Goal: Communication & Community: Answer question/provide support

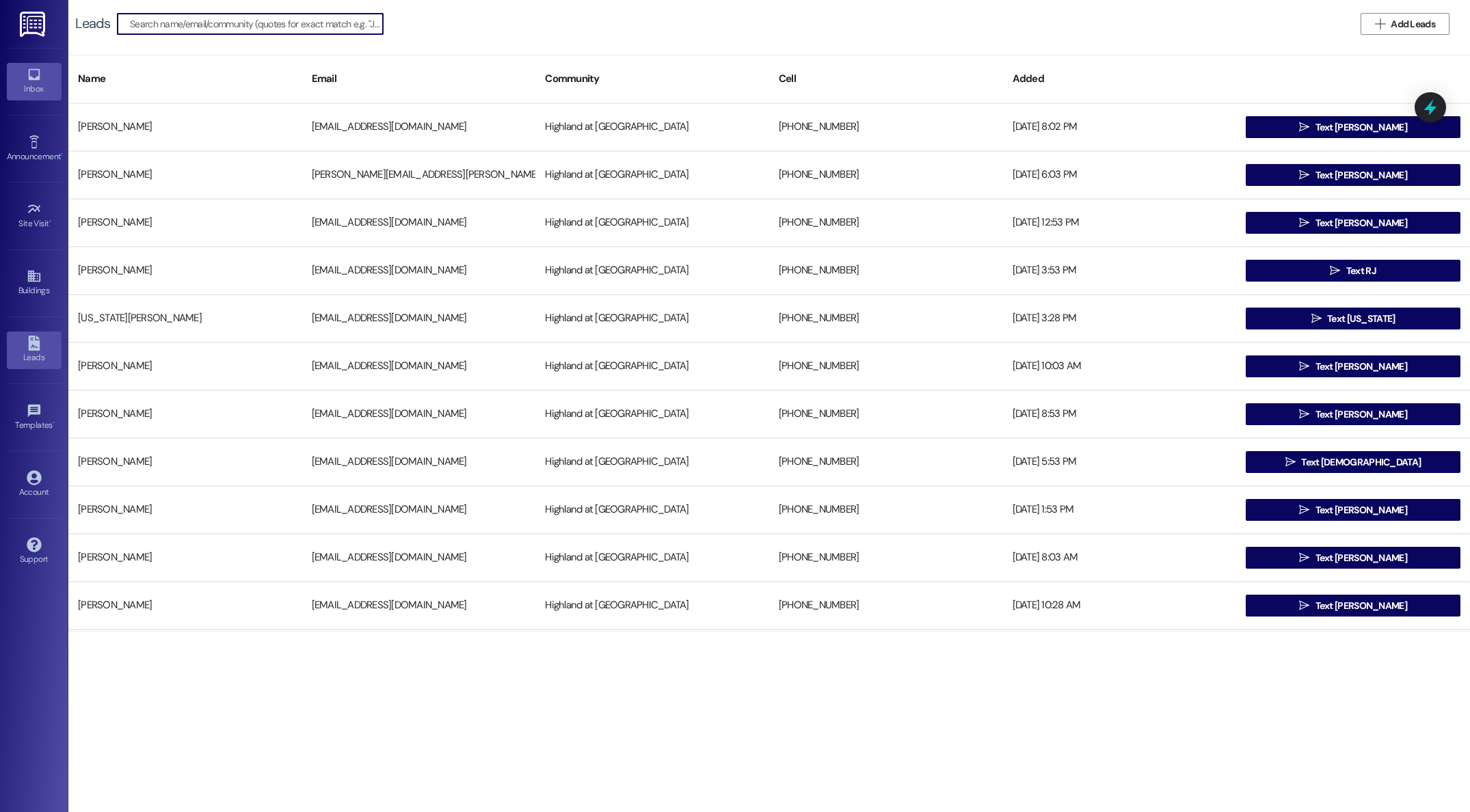
click at [41, 85] on div "Inbox" at bounding box center [34, 88] width 68 height 14
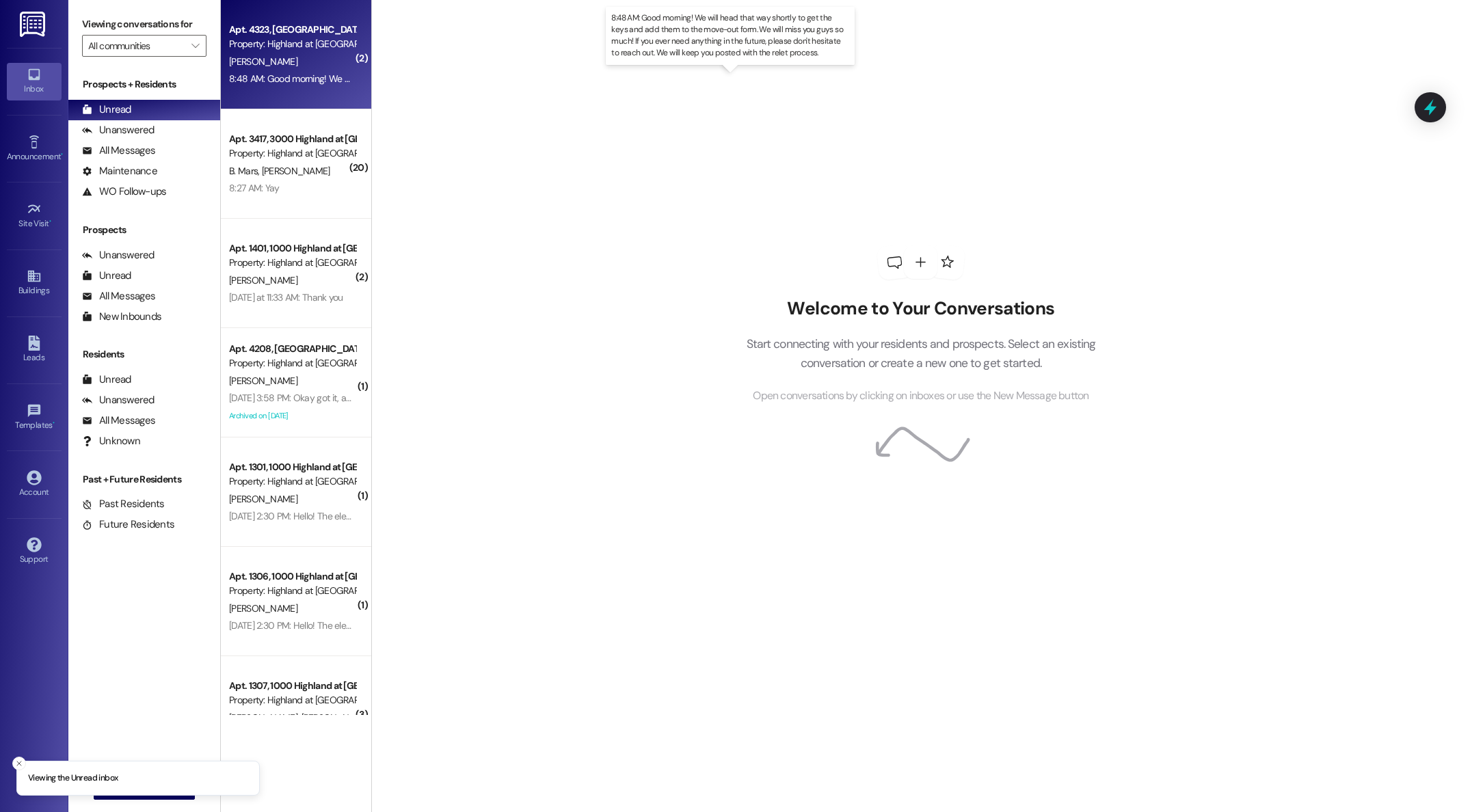
click at [283, 81] on div "8:48 AM: Good morning! We will head that way shortly to get the keys and add th…" at bounding box center [745, 78] width 1032 height 13
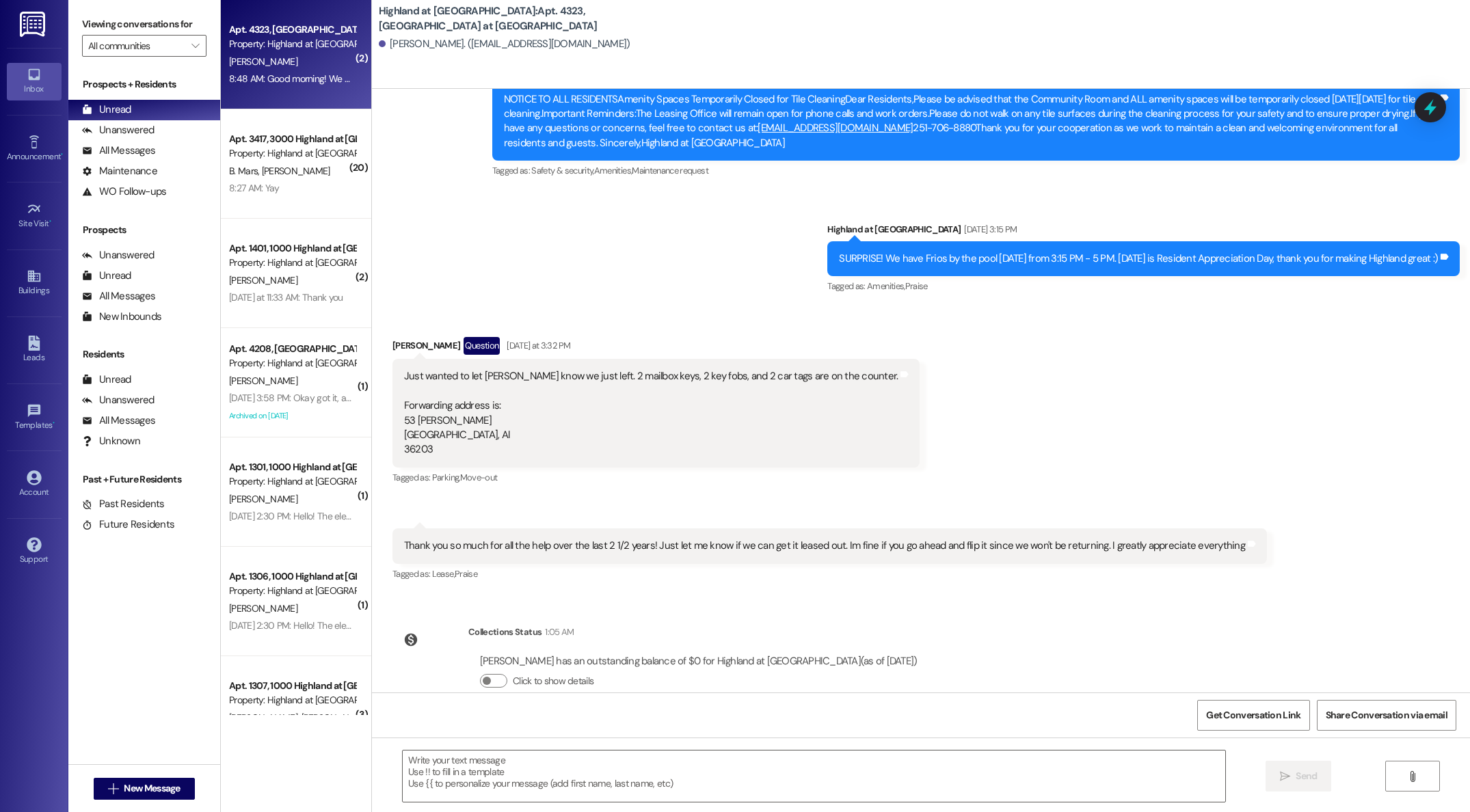
scroll to position [1464, 0]
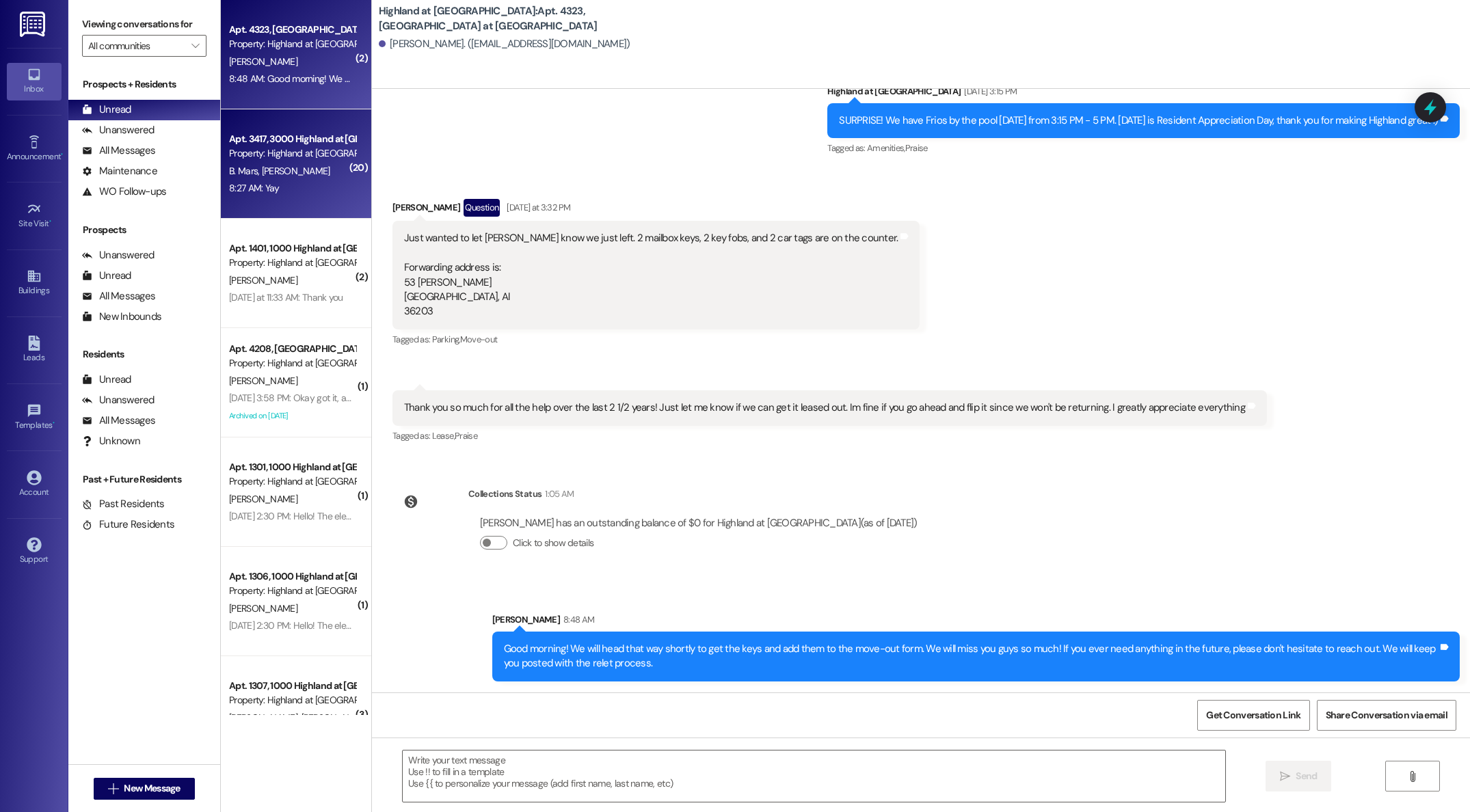
click at [262, 175] on span "[PERSON_NAME]" at bounding box center [296, 171] width 68 height 13
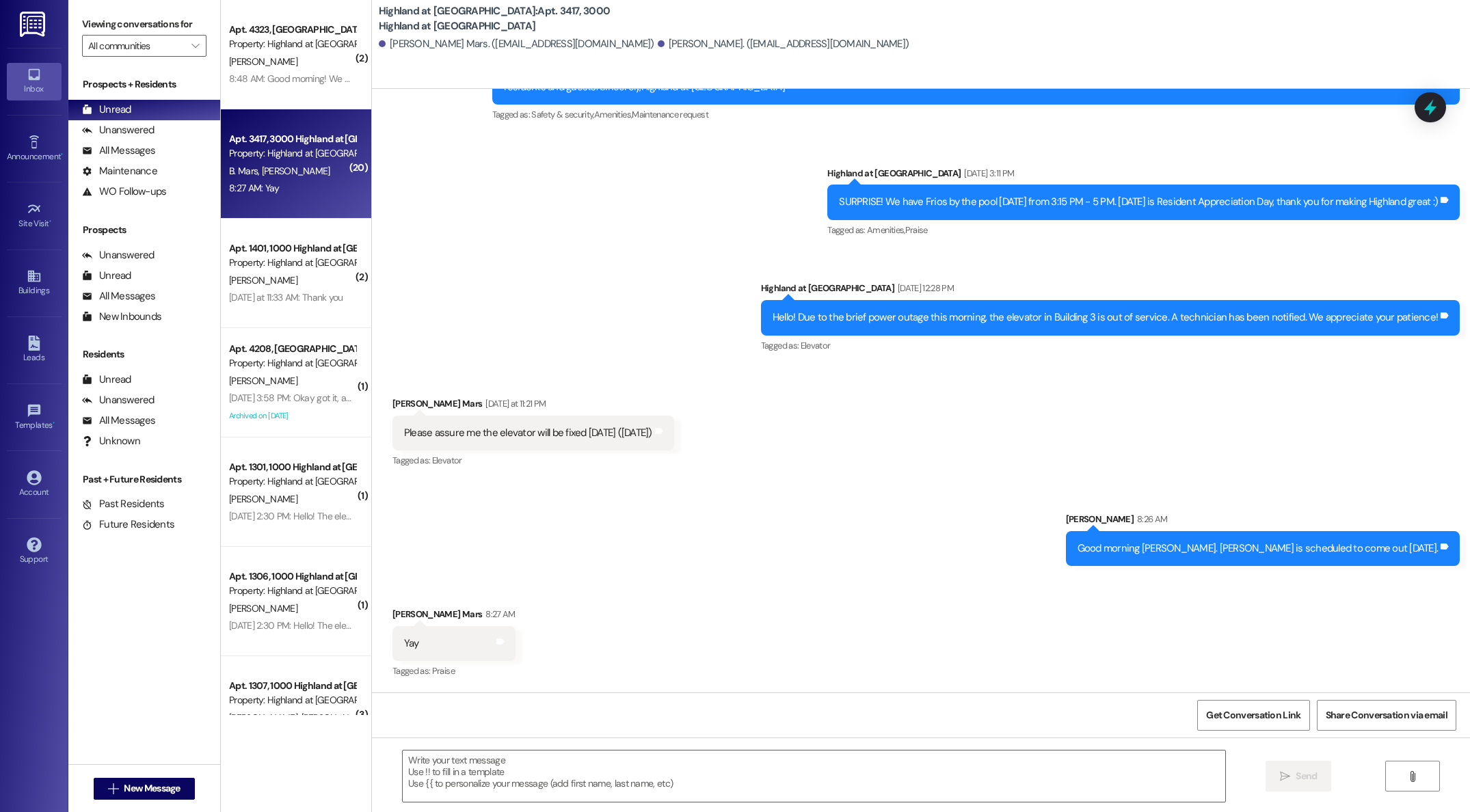
scroll to position [17795, 0]
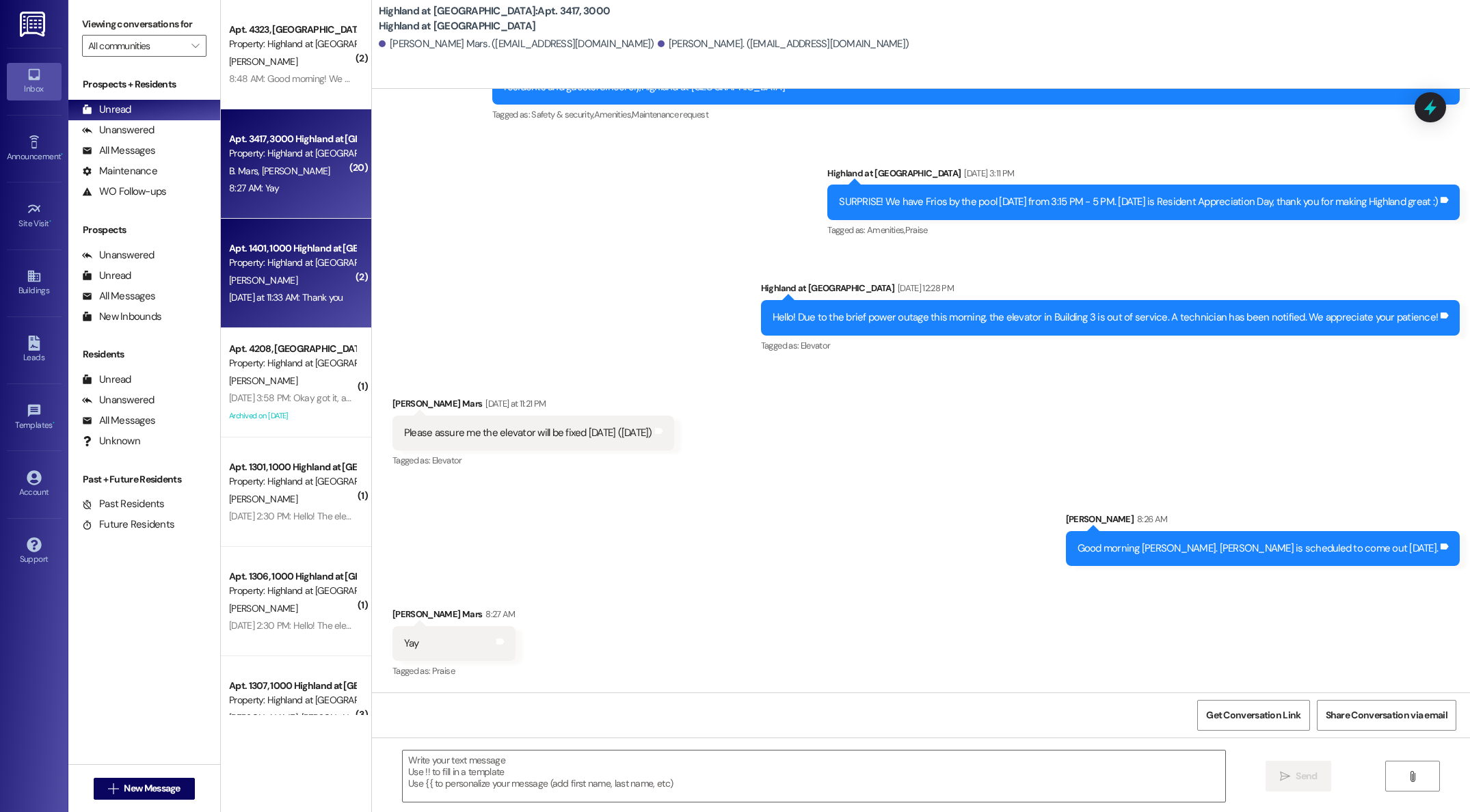
click at [260, 280] on div "[PERSON_NAME]" at bounding box center [293, 280] width 130 height 17
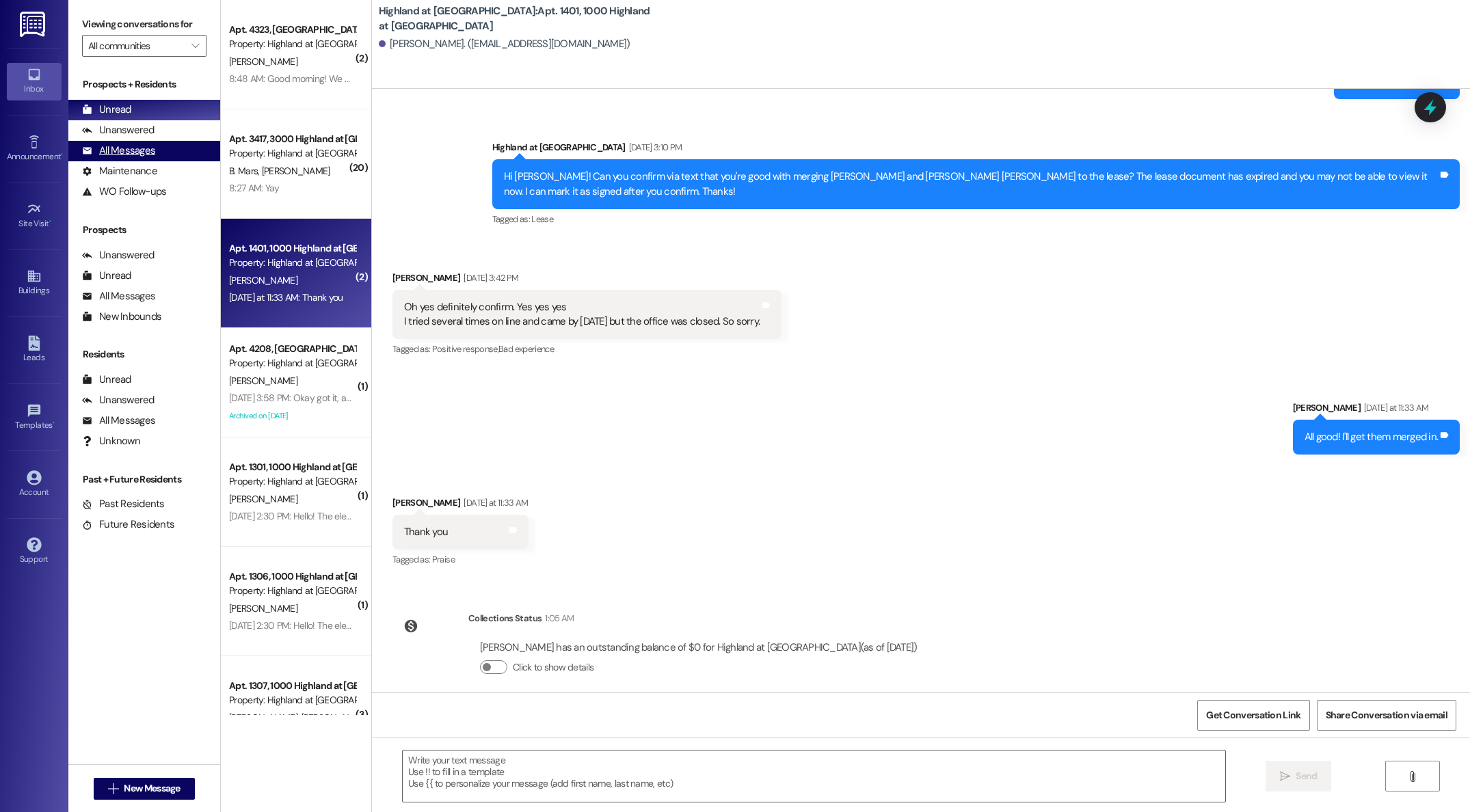
scroll to position [7716, 0]
click at [150, 155] on div "All Messages" at bounding box center [118, 150] width 73 height 14
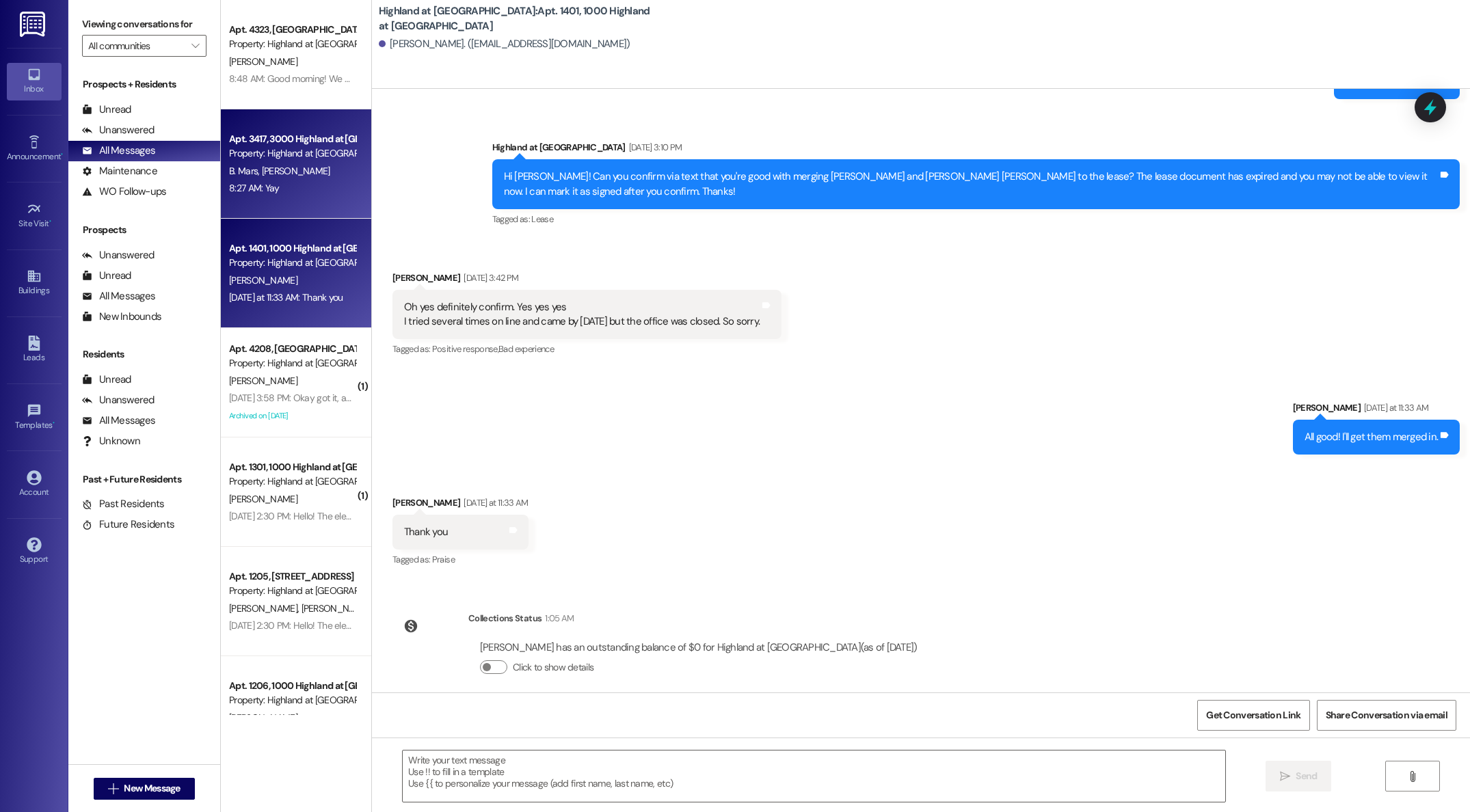
click at [286, 167] on span "[PERSON_NAME]" at bounding box center [296, 171] width 68 height 13
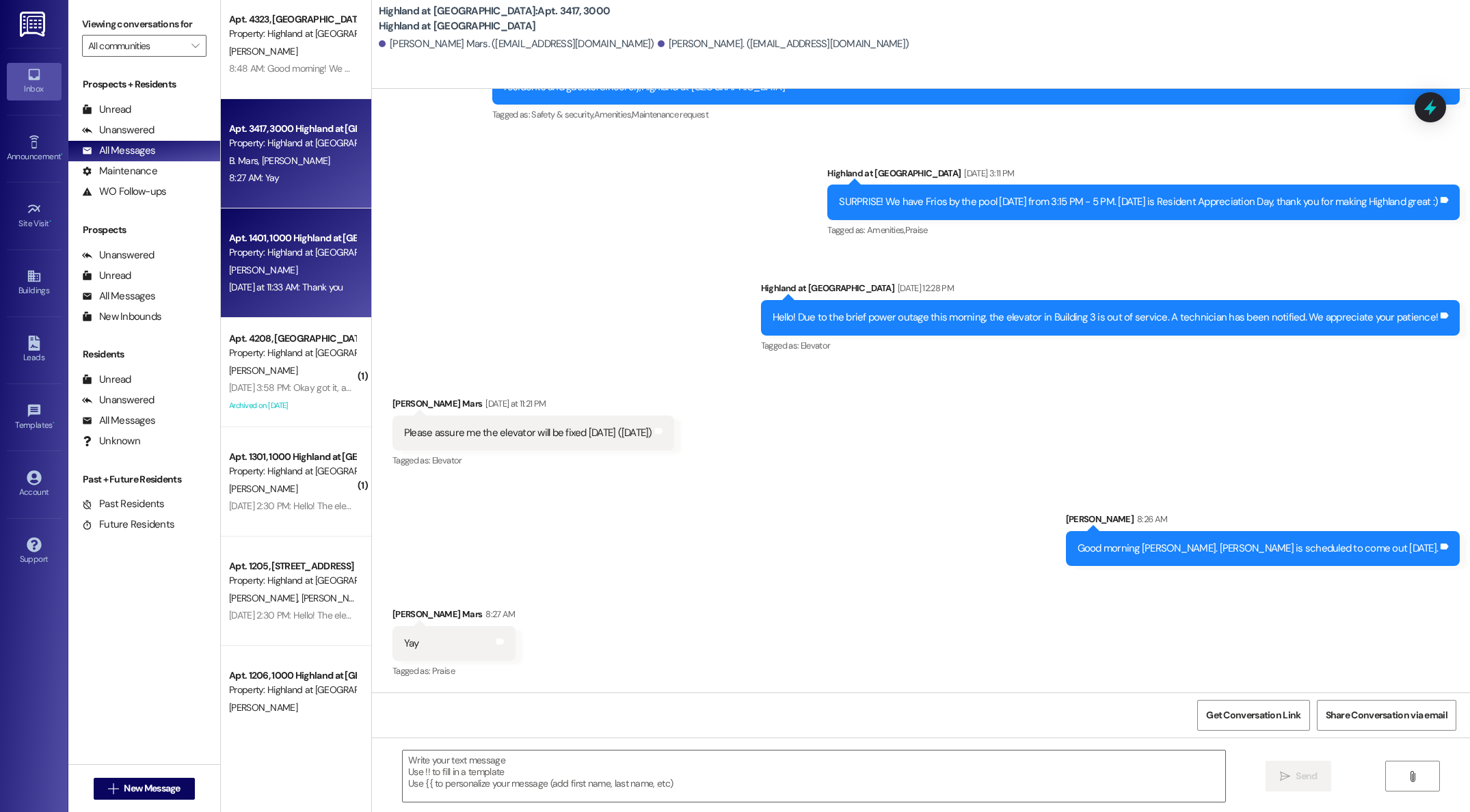
scroll to position [30, 0]
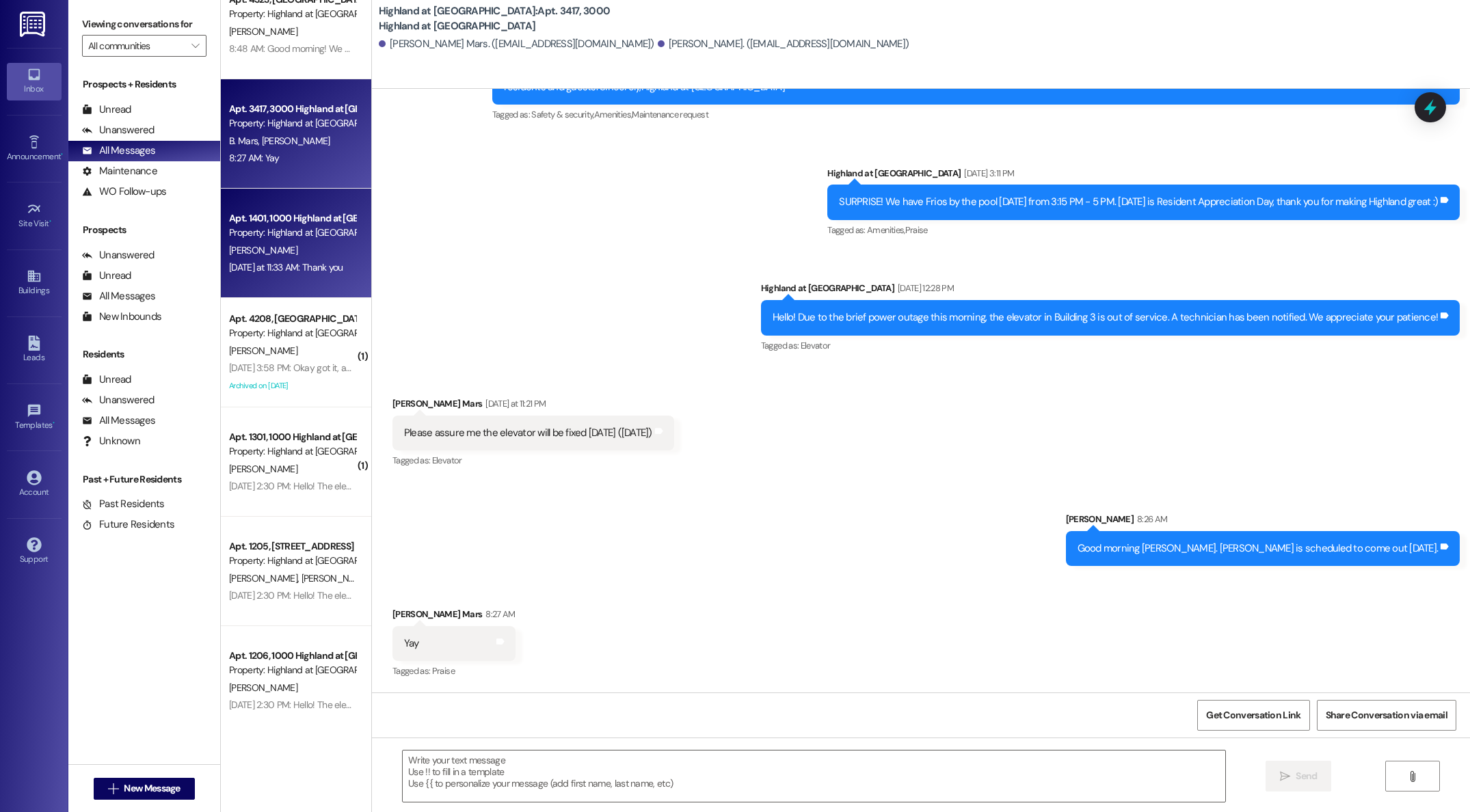
click at [288, 239] on div "Property: Highland at [GEOGRAPHIC_DATA]" at bounding box center [292, 233] width 126 height 14
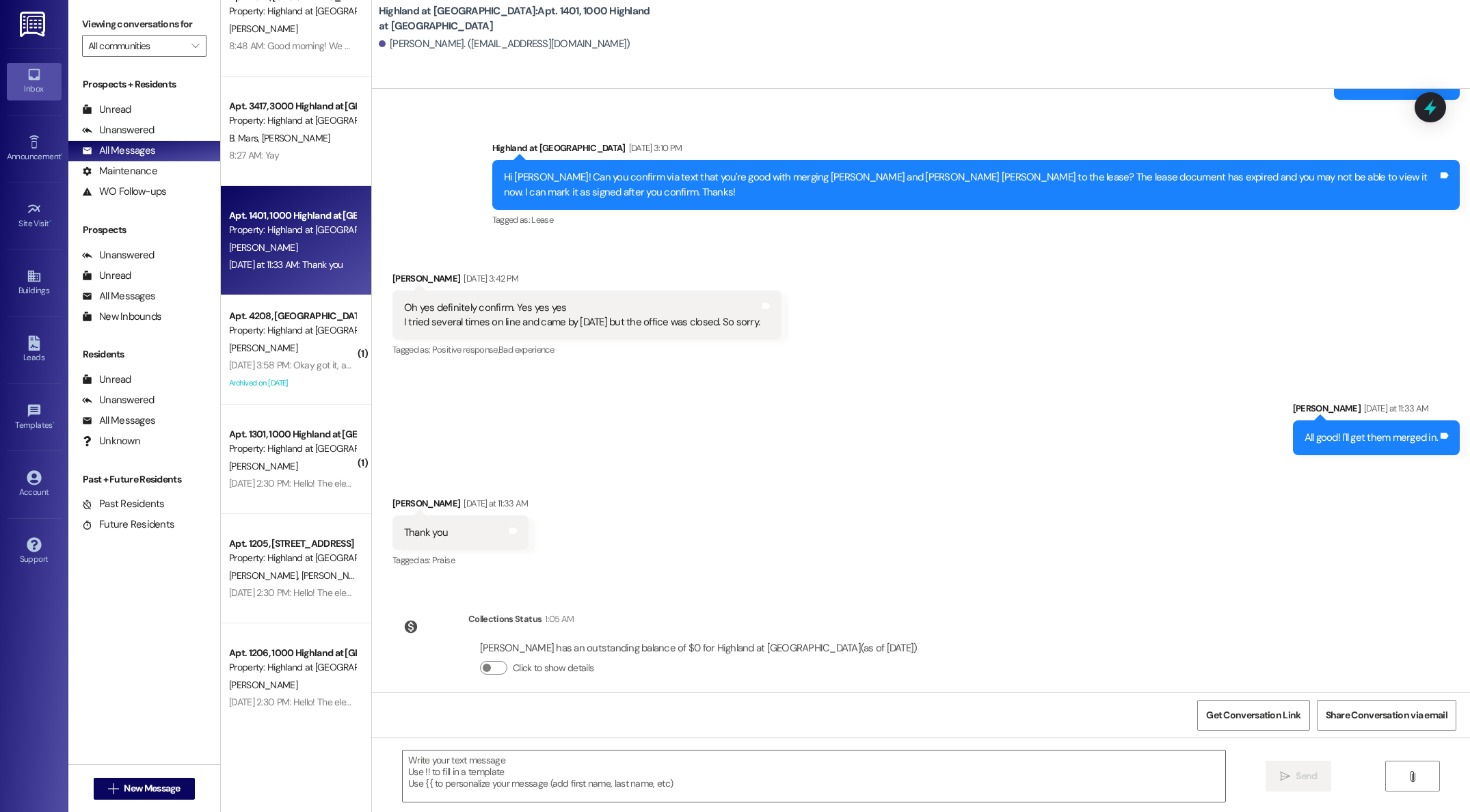
scroll to position [7716, 0]
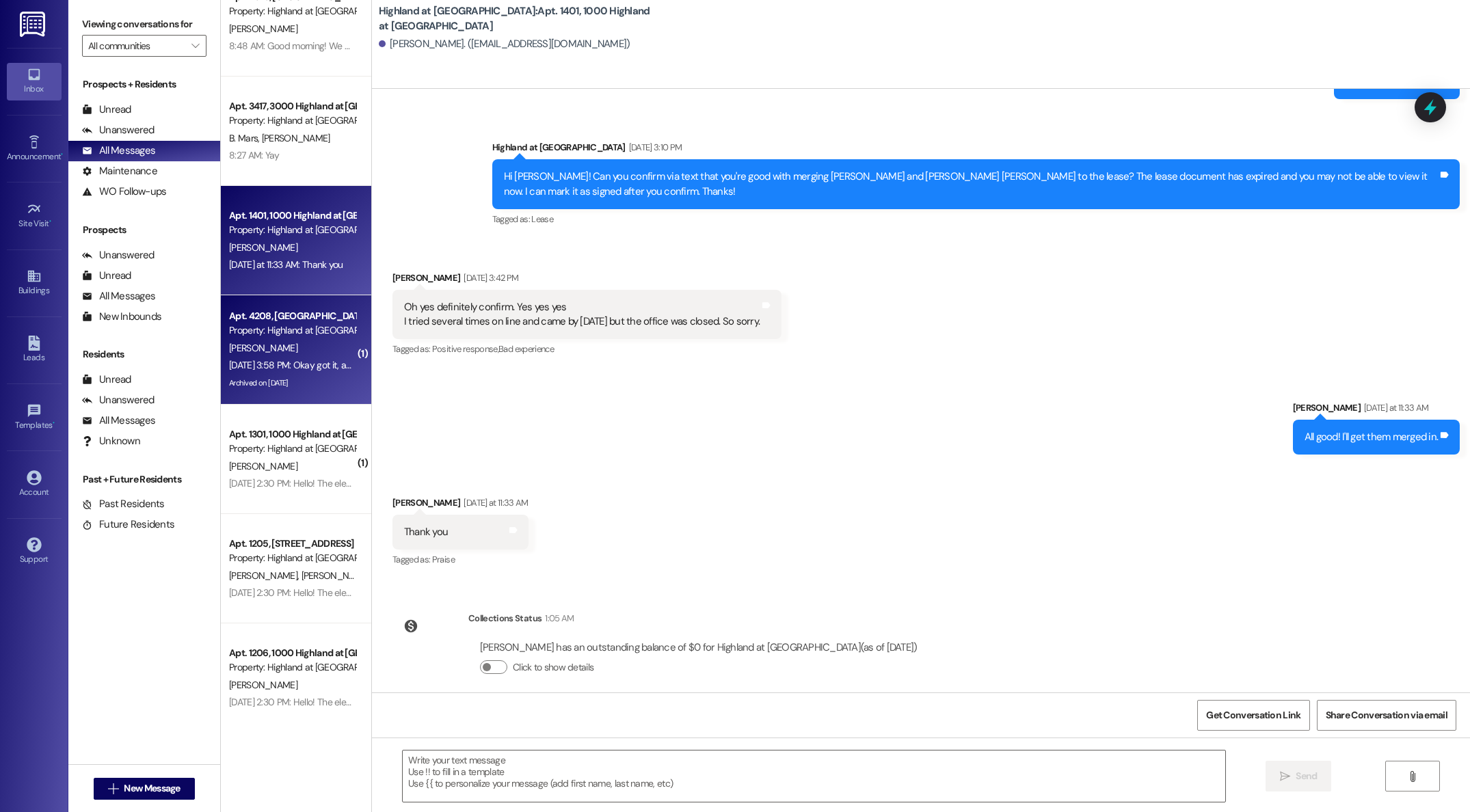
click at [291, 353] on div "[PERSON_NAME]" at bounding box center [293, 347] width 130 height 17
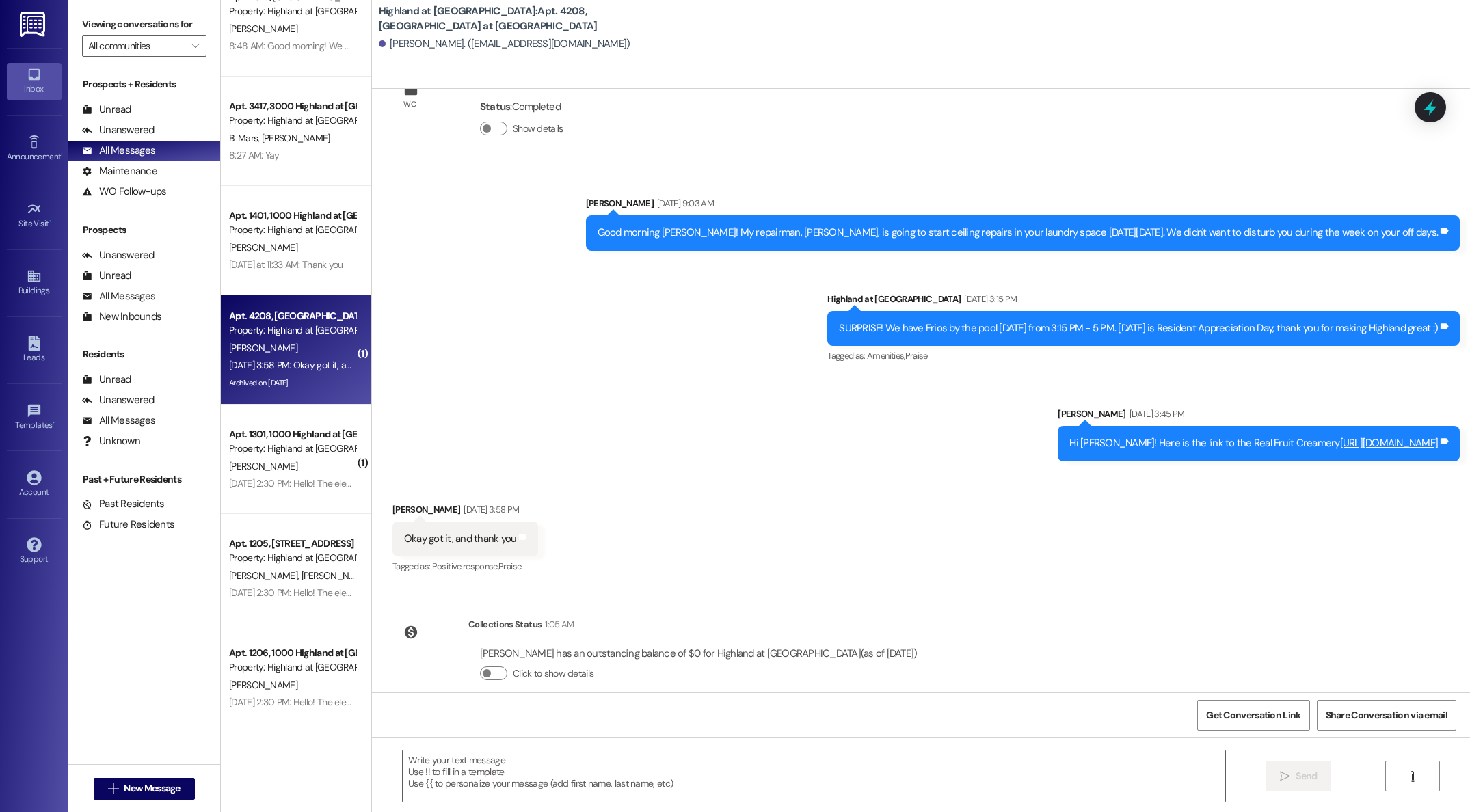
scroll to position [23166, 0]
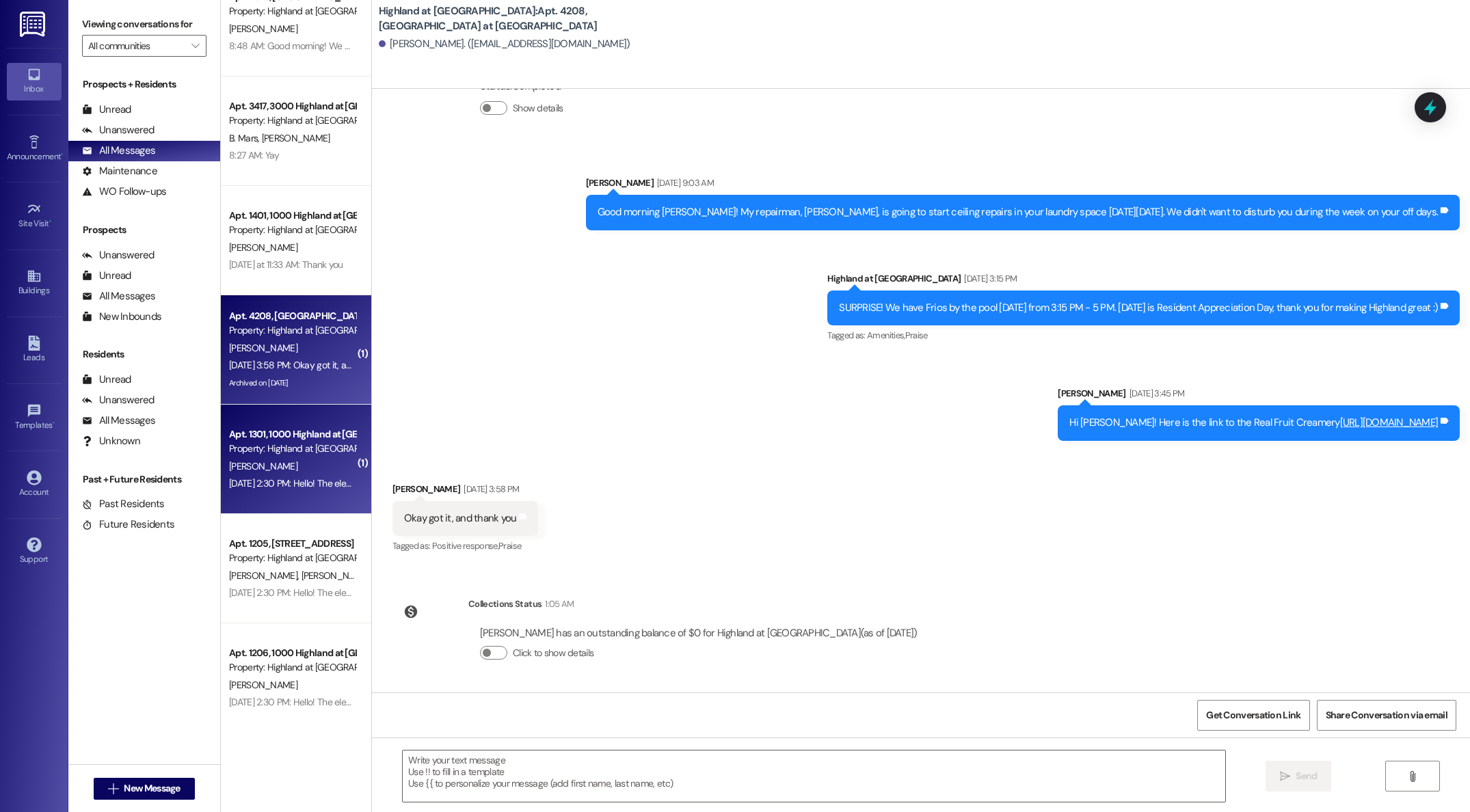
click at [281, 464] on div "[PERSON_NAME]" at bounding box center [293, 466] width 130 height 17
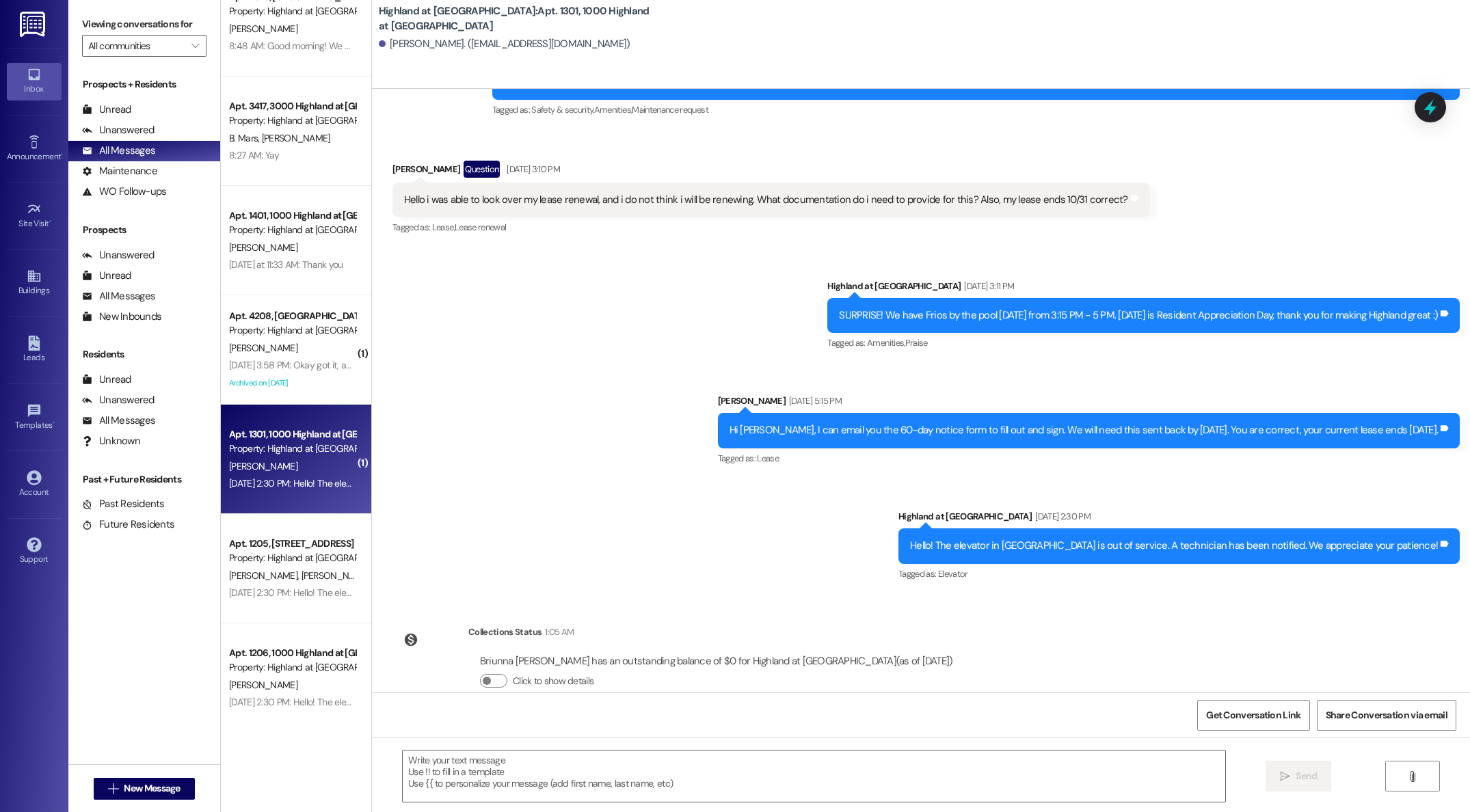
scroll to position [10992, 0]
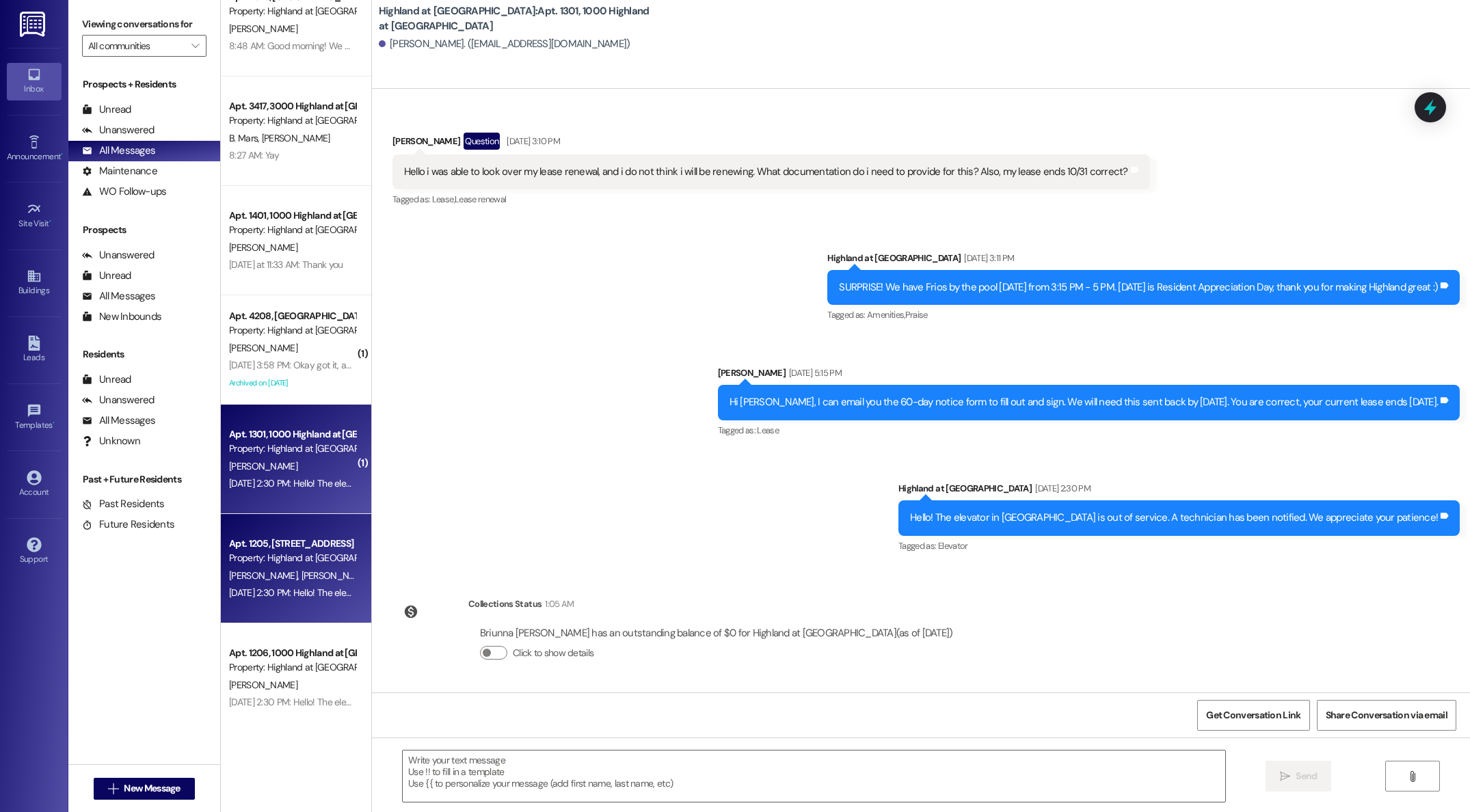
click at [281, 543] on div "Apt. 1205, [STREET_ADDRESS]" at bounding box center [292, 544] width 126 height 14
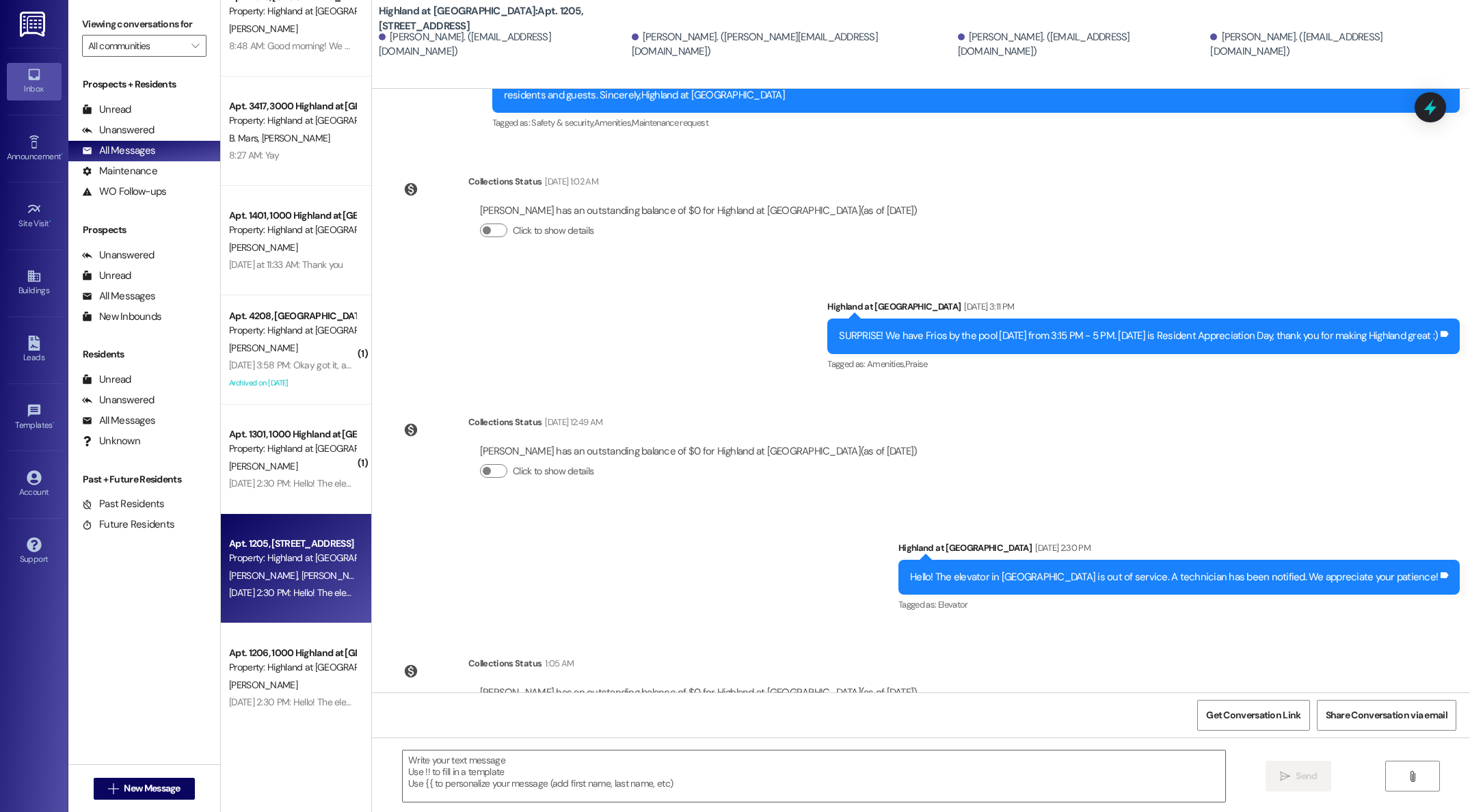
scroll to position [19719, 0]
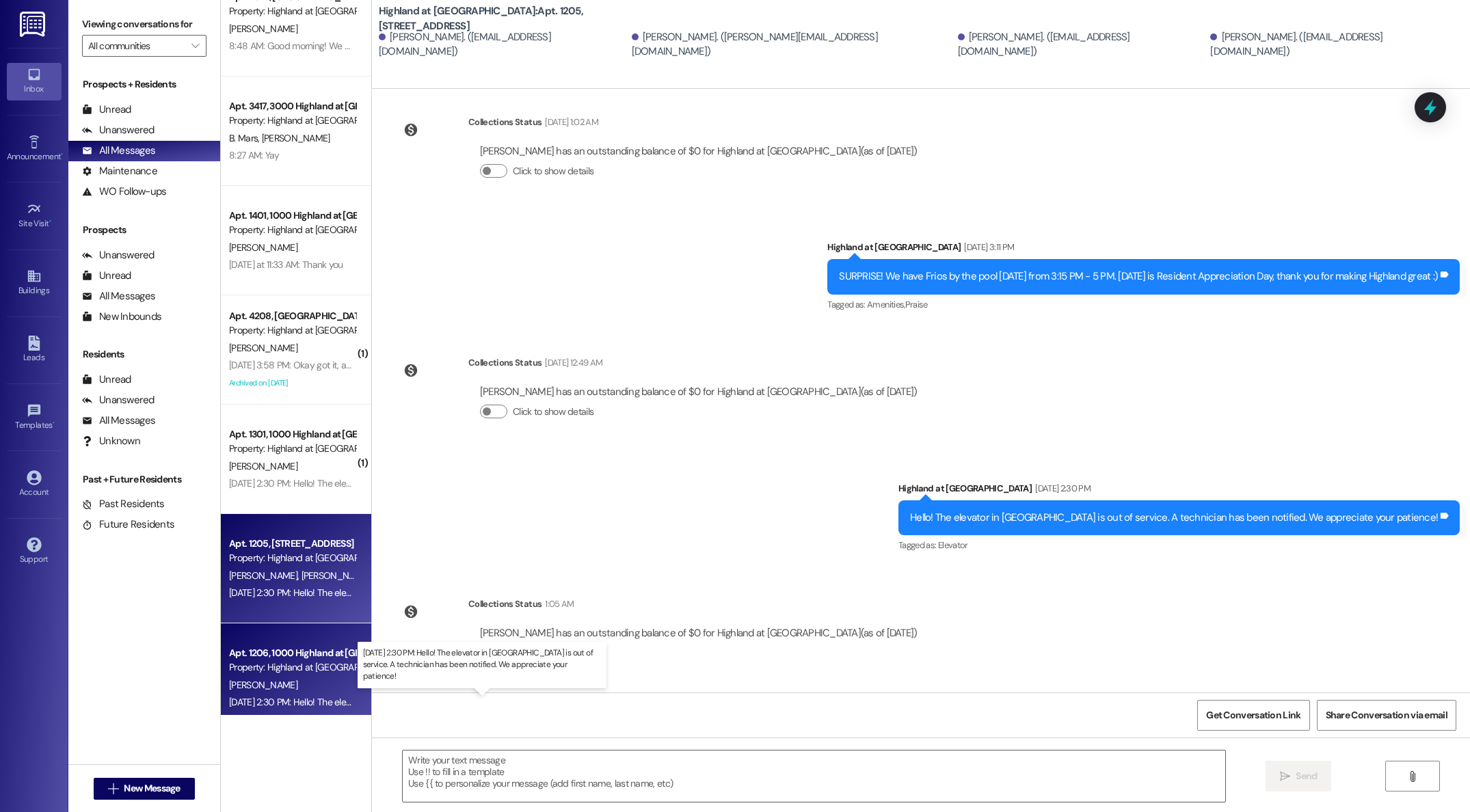
click at [275, 701] on div "[DATE] 2:30 PM: Hello! The elevator in [GEOGRAPHIC_DATA] is out of service. A t…" at bounding box center [502, 702] width 546 height 13
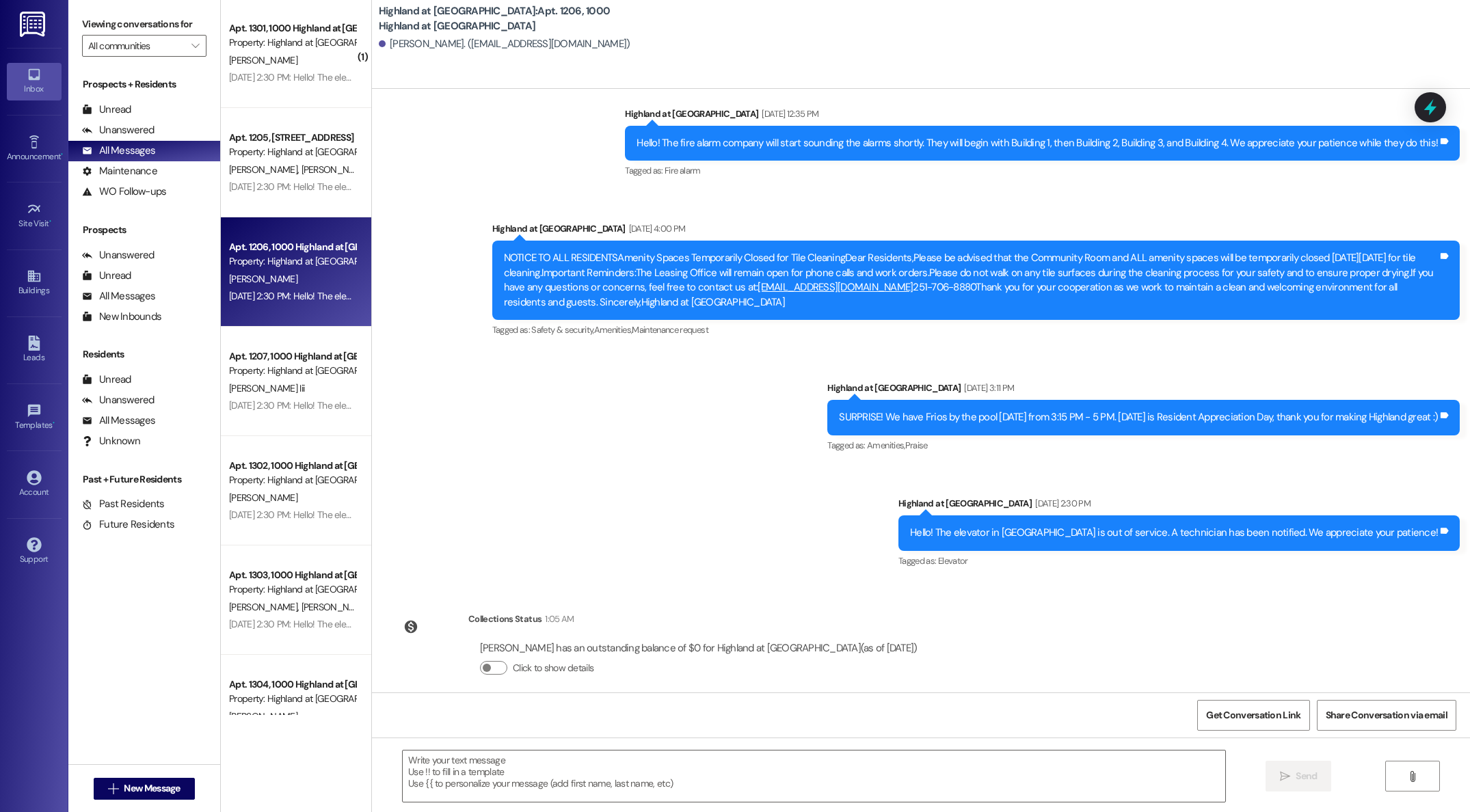
scroll to position [443, 0]
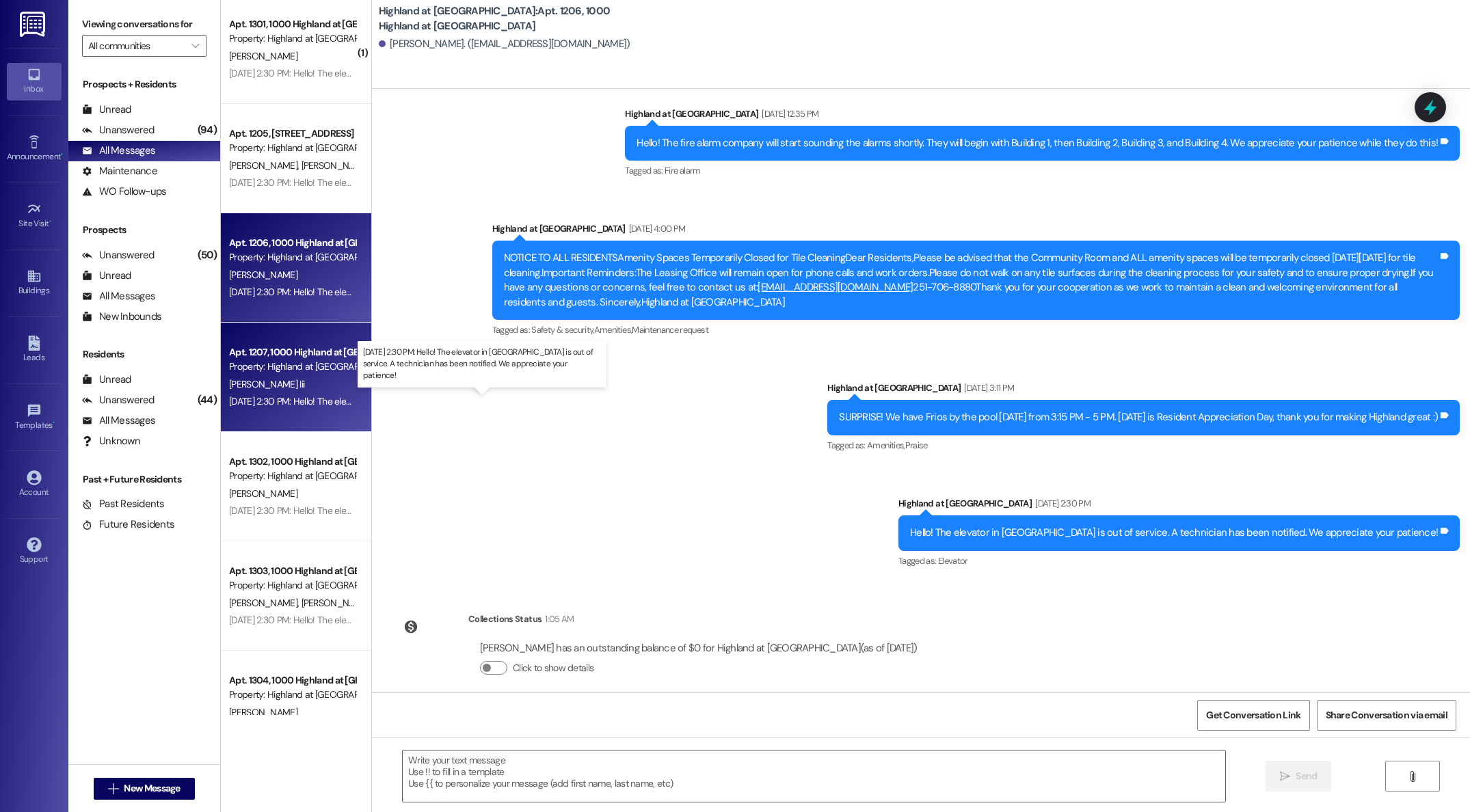
click at [252, 404] on div "[DATE] 2:30 PM: Hello! The elevator in [GEOGRAPHIC_DATA] is out of service. A t…" at bounding box center [502, 401] width 546 height 13
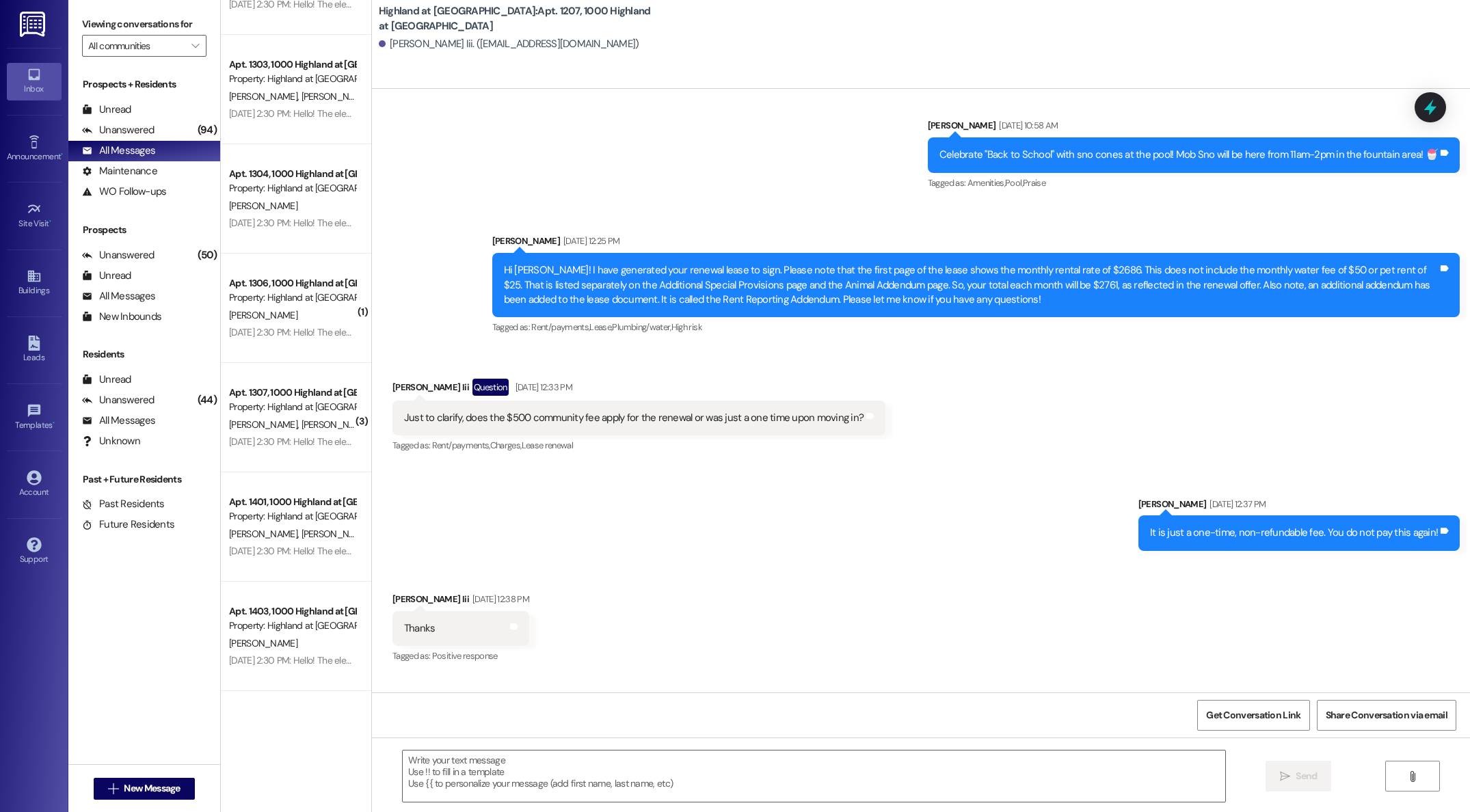
scroll to position [951, 0]
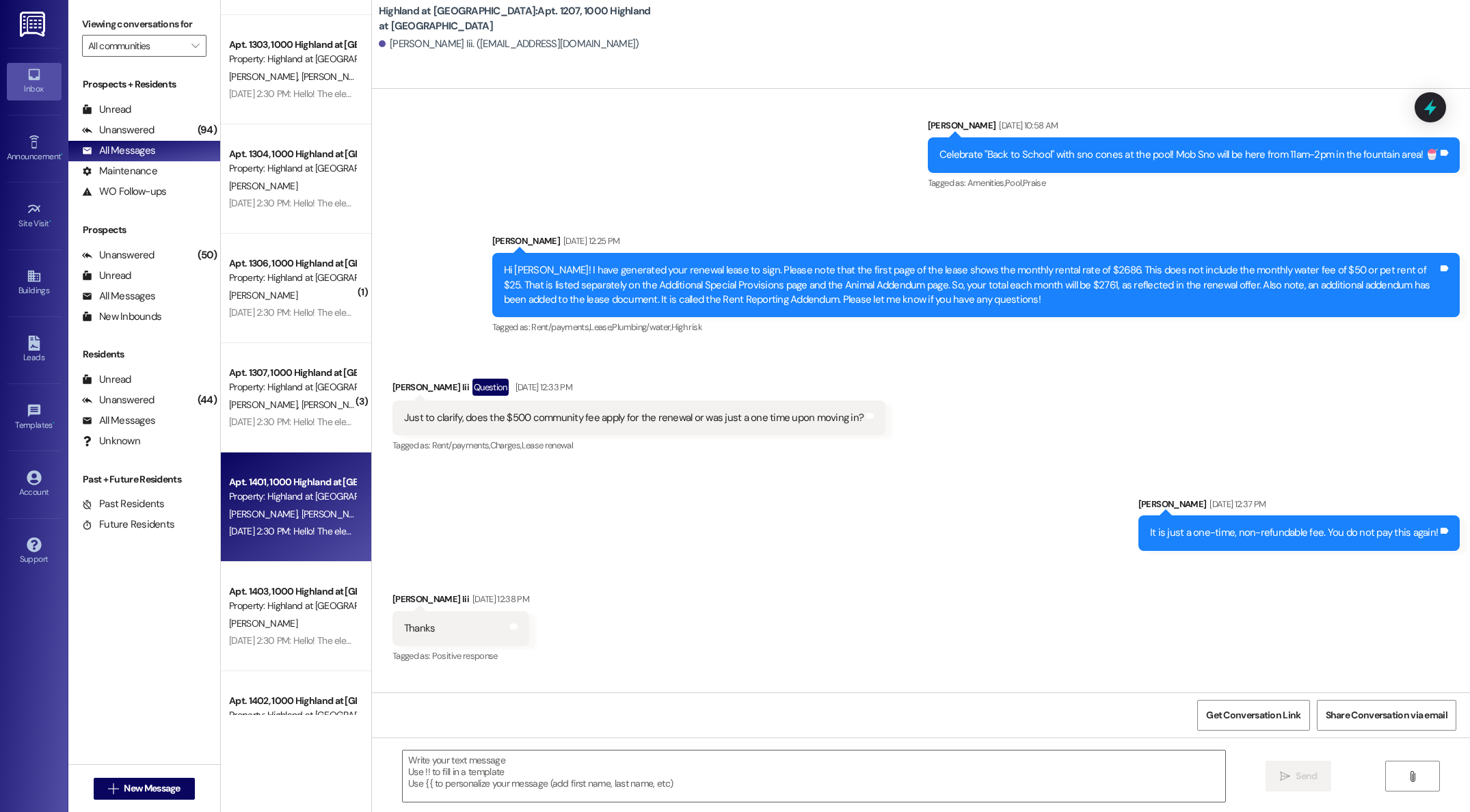
click at [267, 502] on div "Apt. 1207, [GEOGRAPHIC_DATA] at [GEOGRAPHIC_DATA] Property: Highland at [GEOGRA…" at bounding box center [295, 357] width 150 height 715
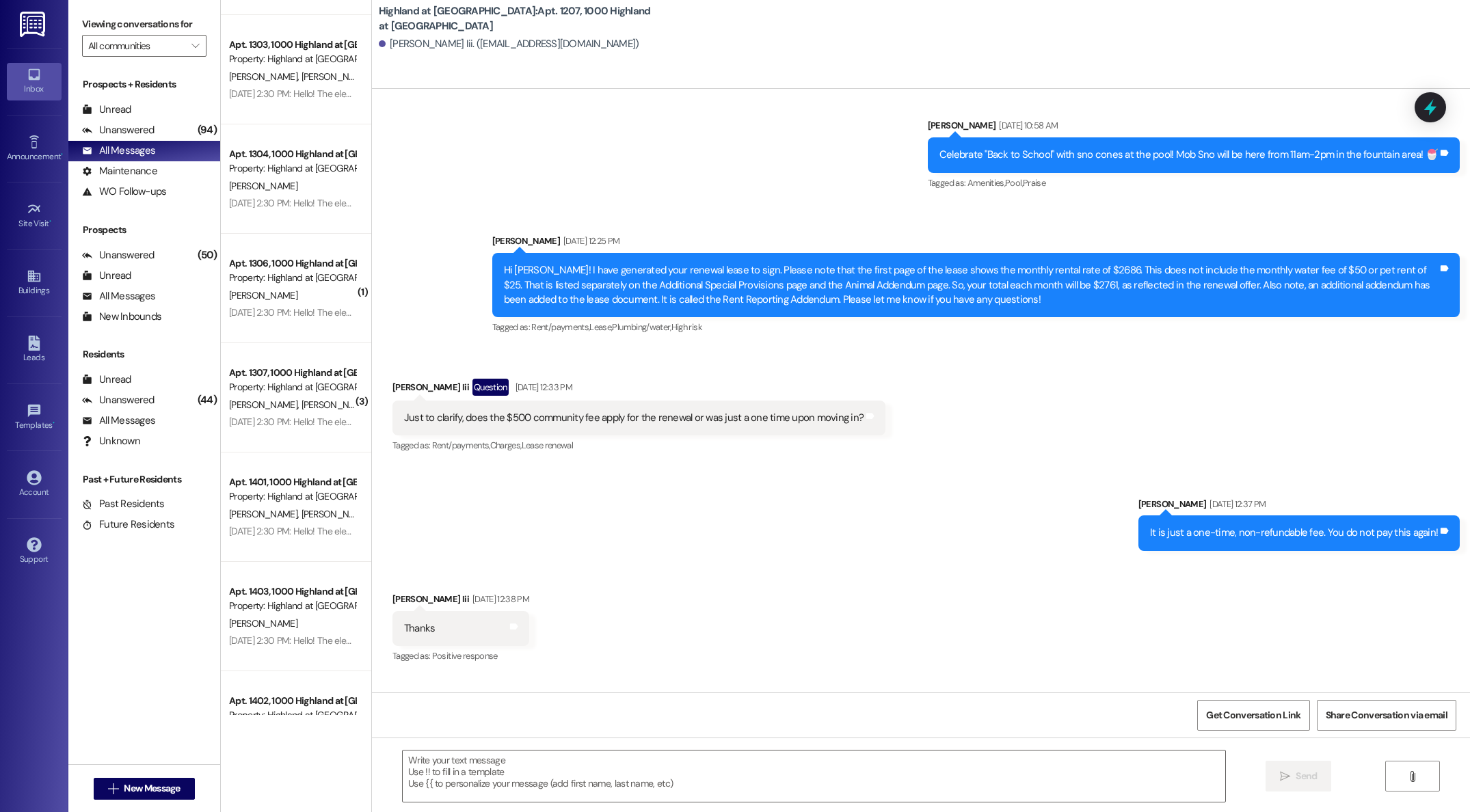
scroll to position [969, 0]
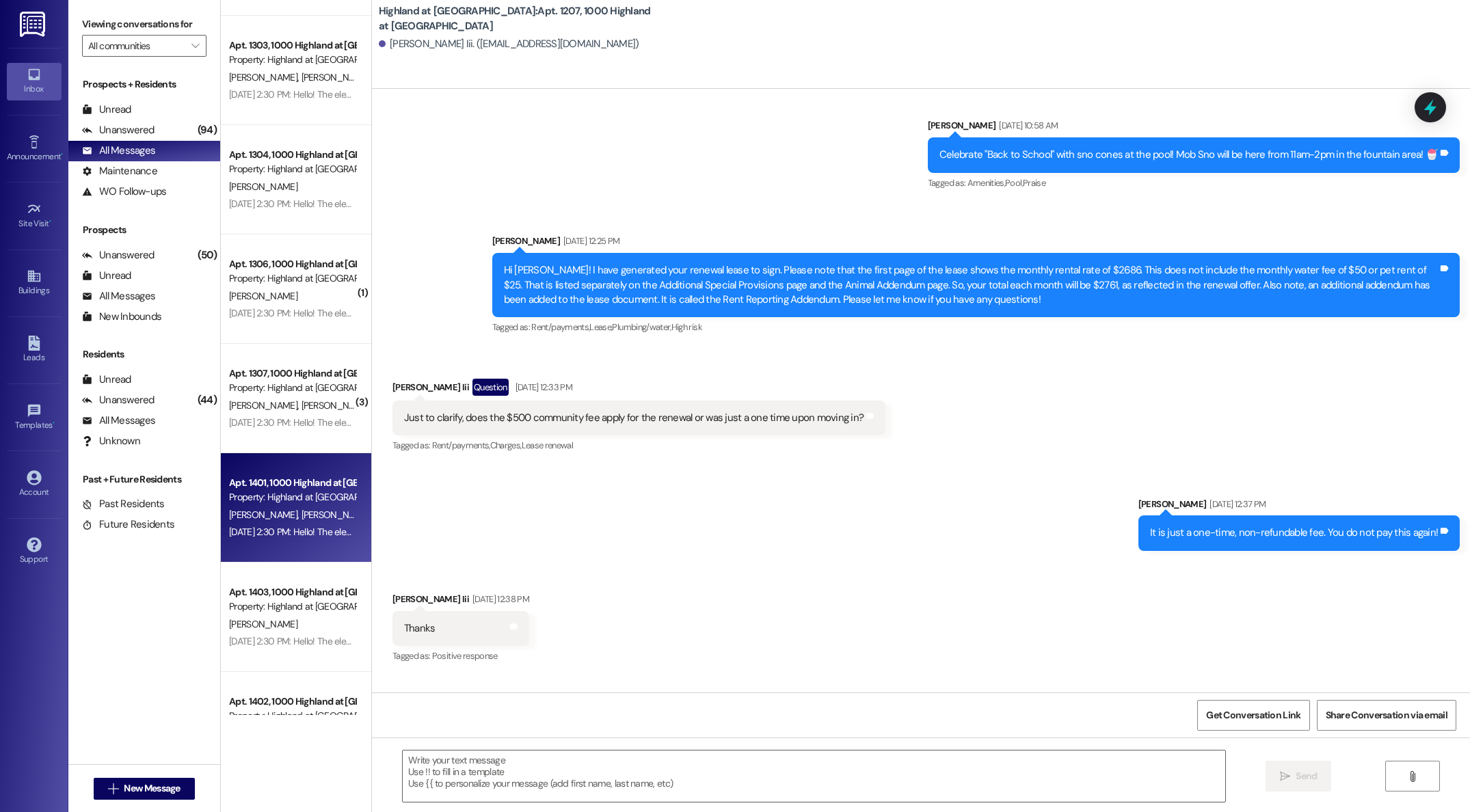
click at [301, 516] on span "[PERSON_NAME]" at bounding box center [335, 515] width 68 height 13
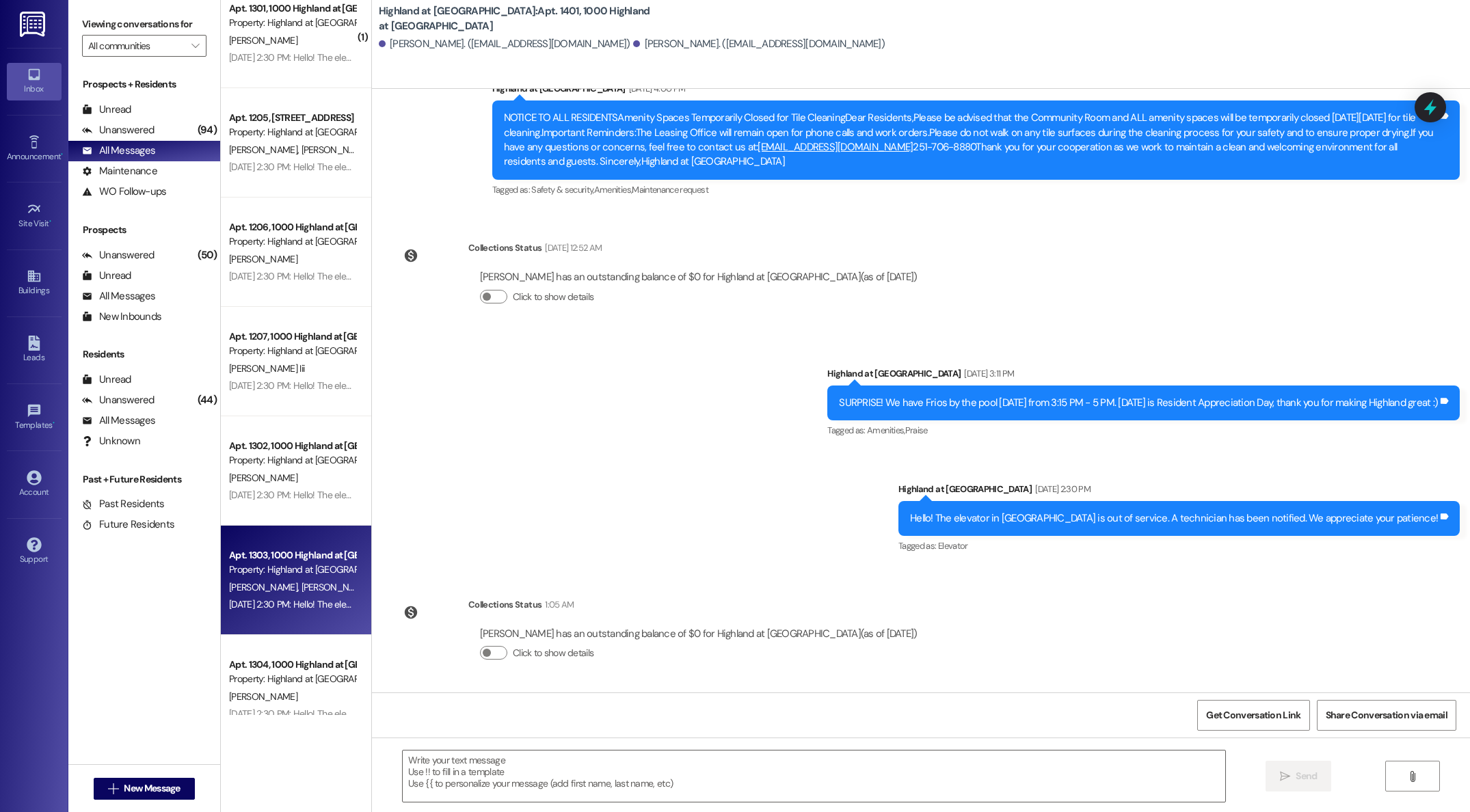
scroll to position [0, 0]
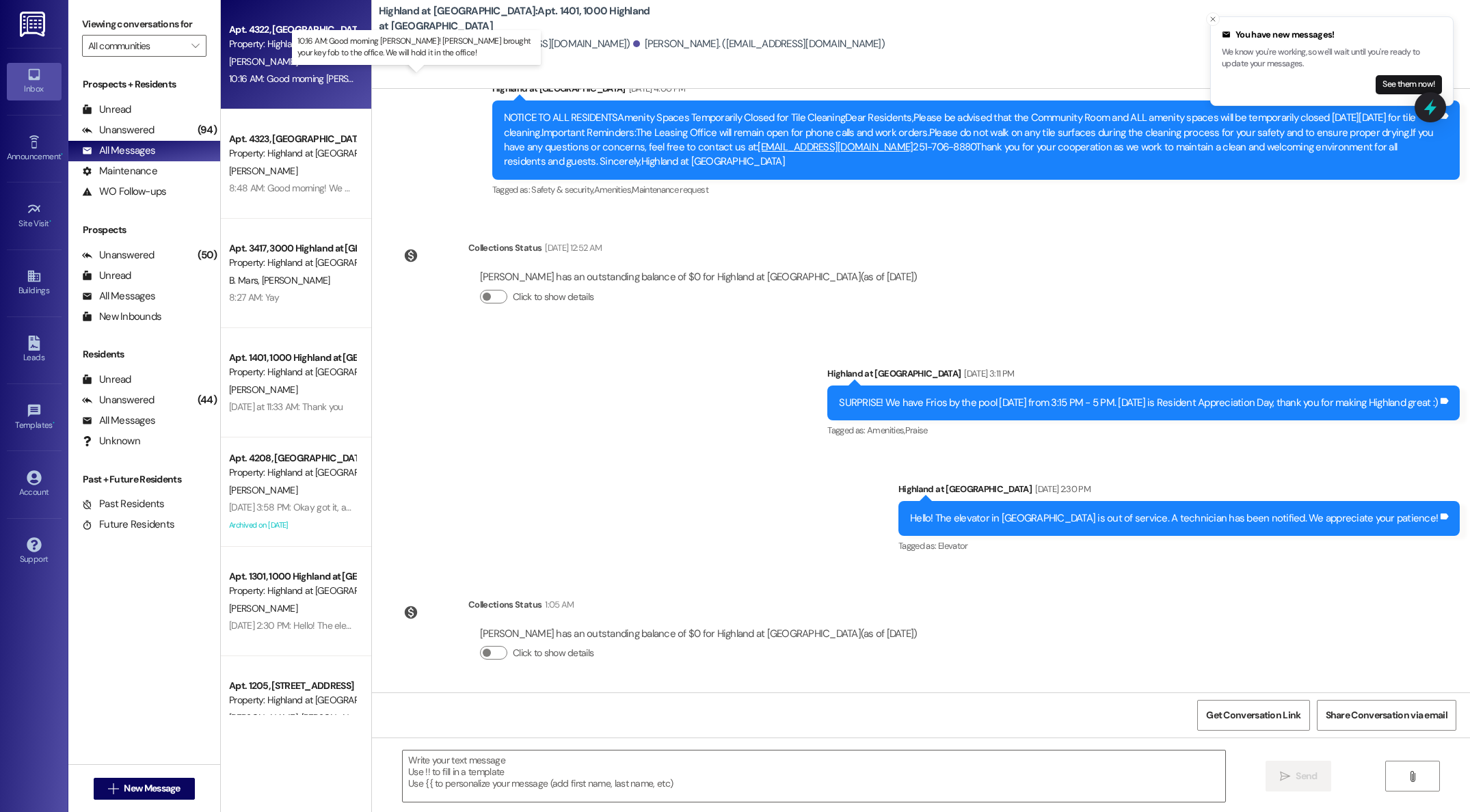
click at [259, 72] on div "10:16 AM: Good morning [PERSON_NAME]! [PERSON_NAME] brought your key fob to the…" at bounding box center [469, 78] width 482 height 13
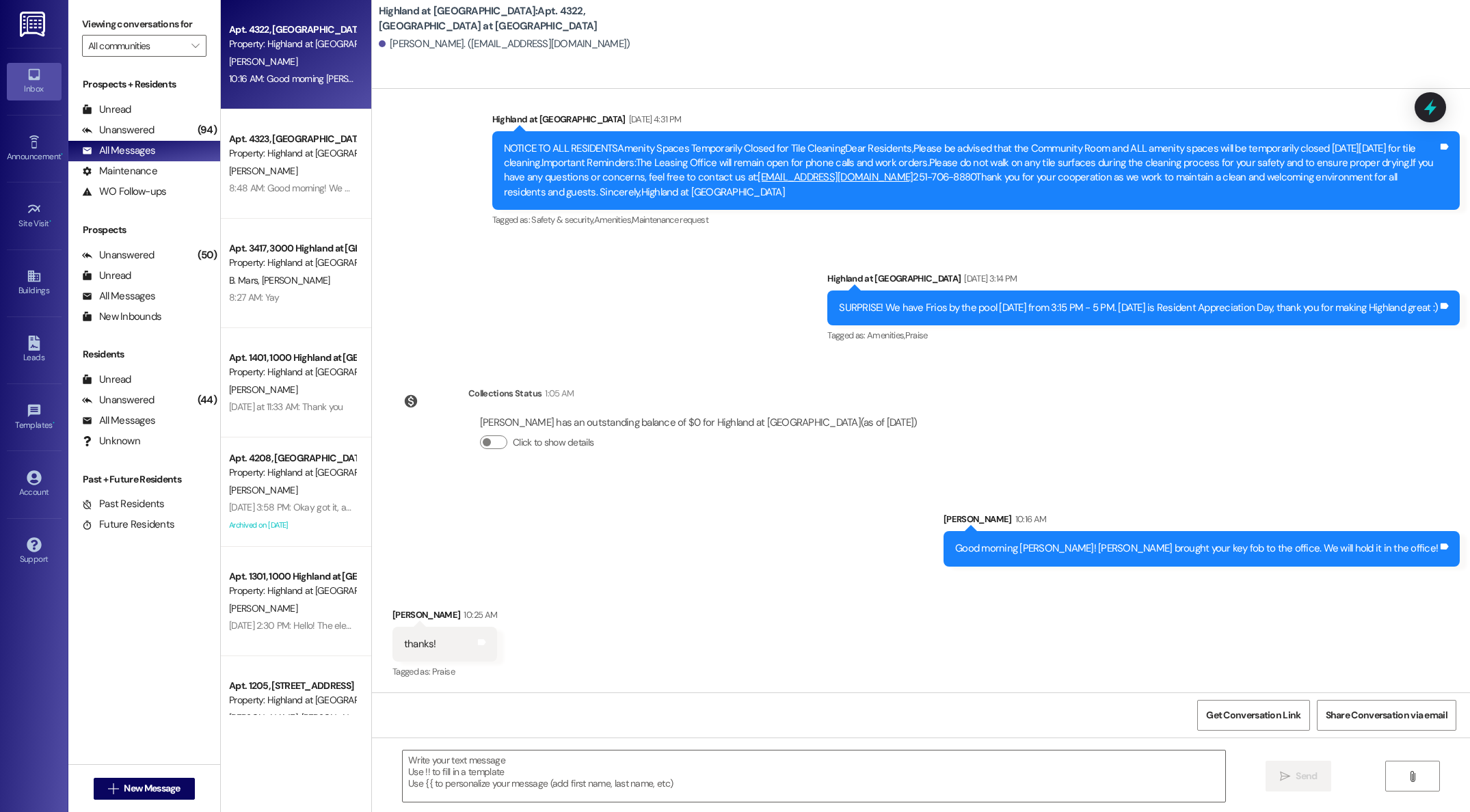
scroll to position [17752, 0]
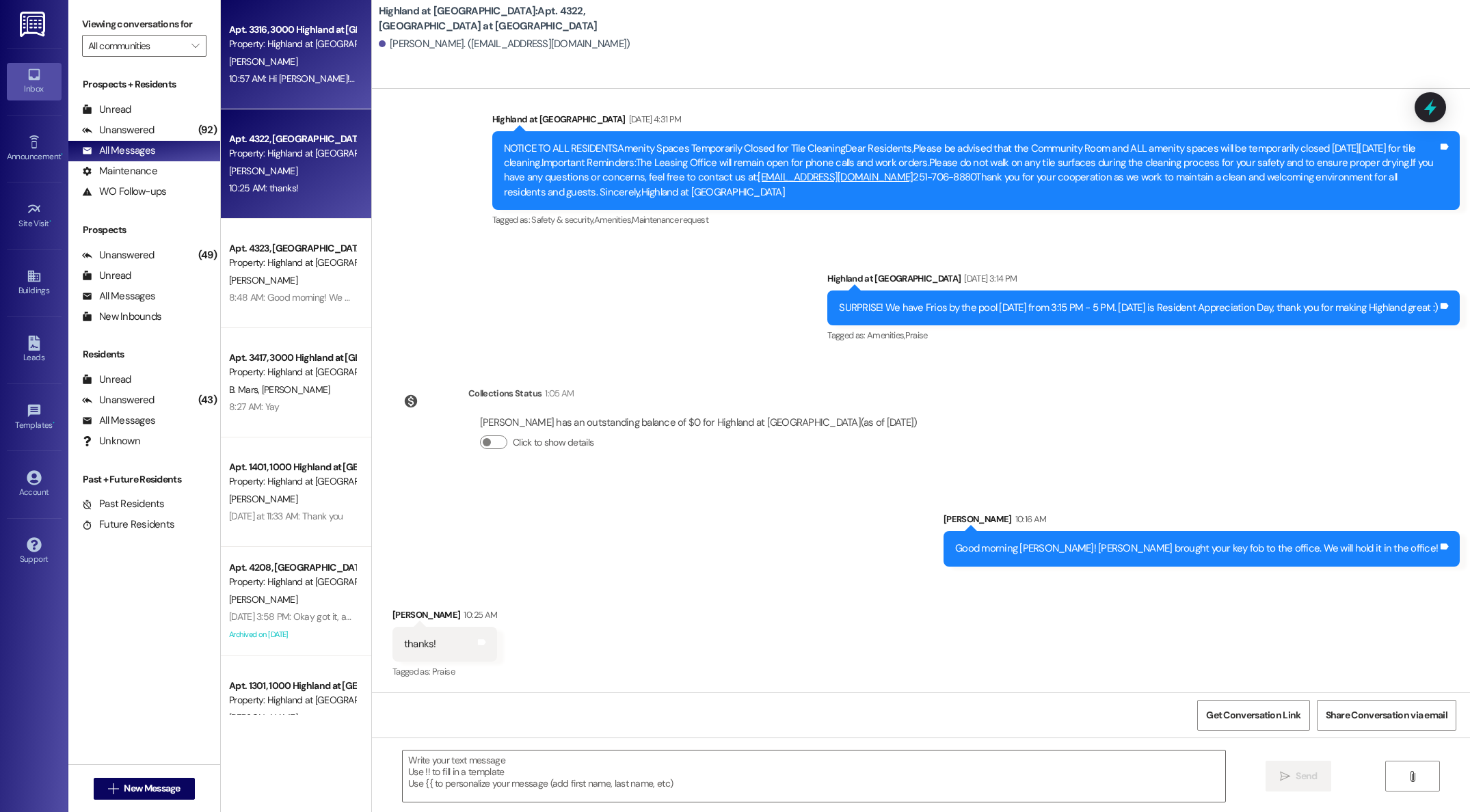
click at [310, 71] on div "10:57 AM: Hi [PERSON_NAME]! I wanted to see if you and [PERSON_NAME] are still …" at bounding box center [293, 78] width 130 height 17
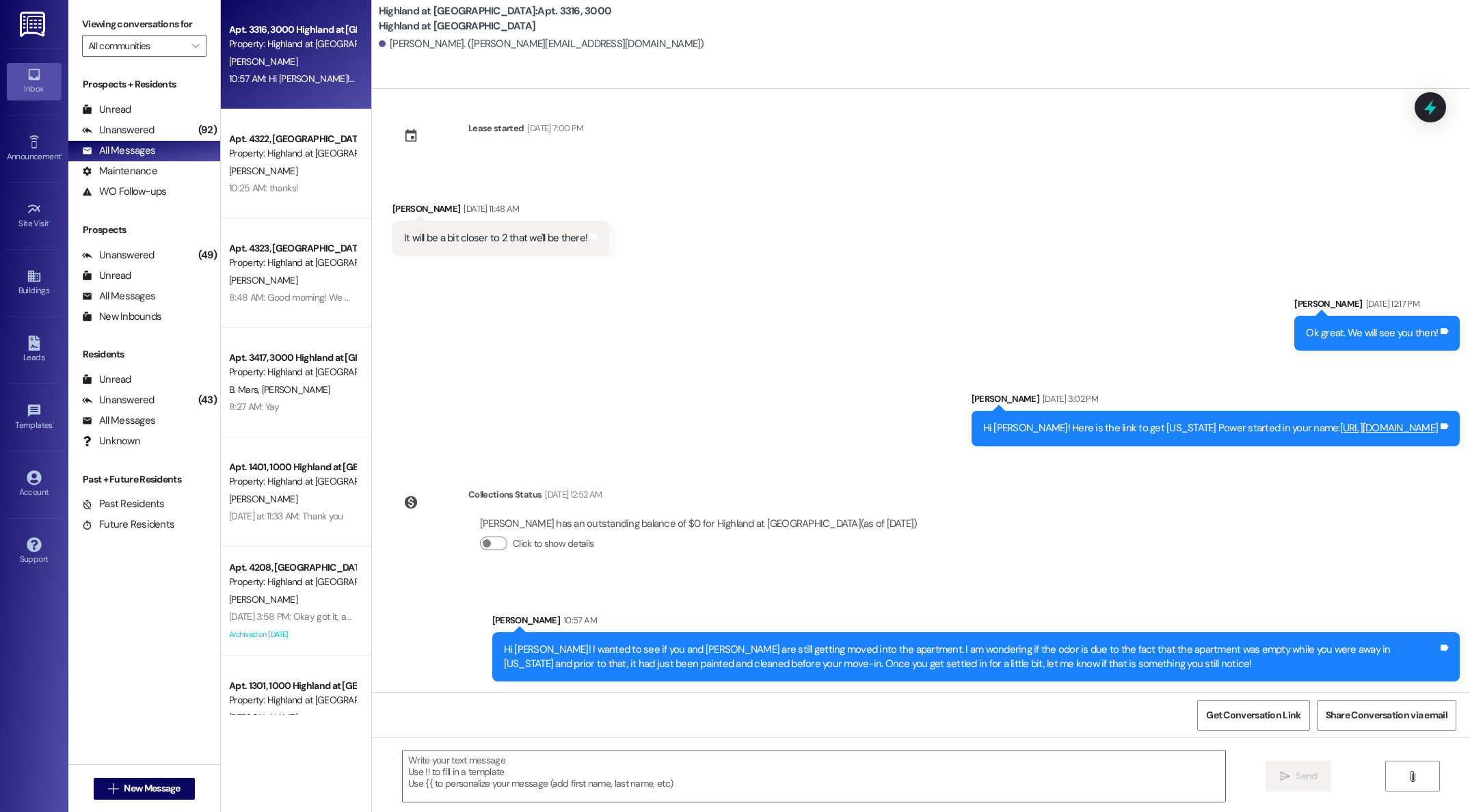
scroll to position [3722, 0]
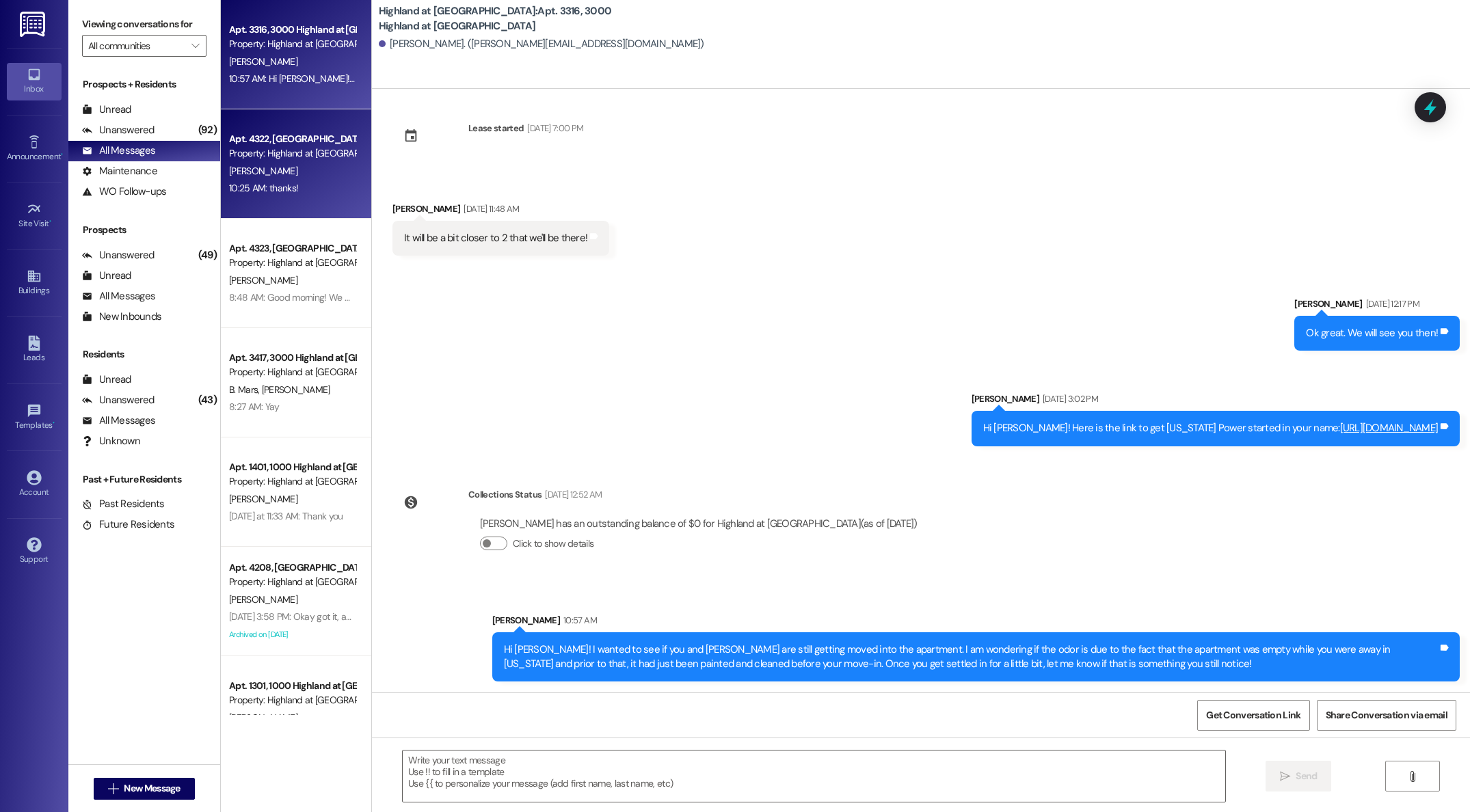
click at [300, 188] on div "10:25 AM: thanks! 10:25 AM: thanks!" at bounding box center [293, 188] width 130 height 17
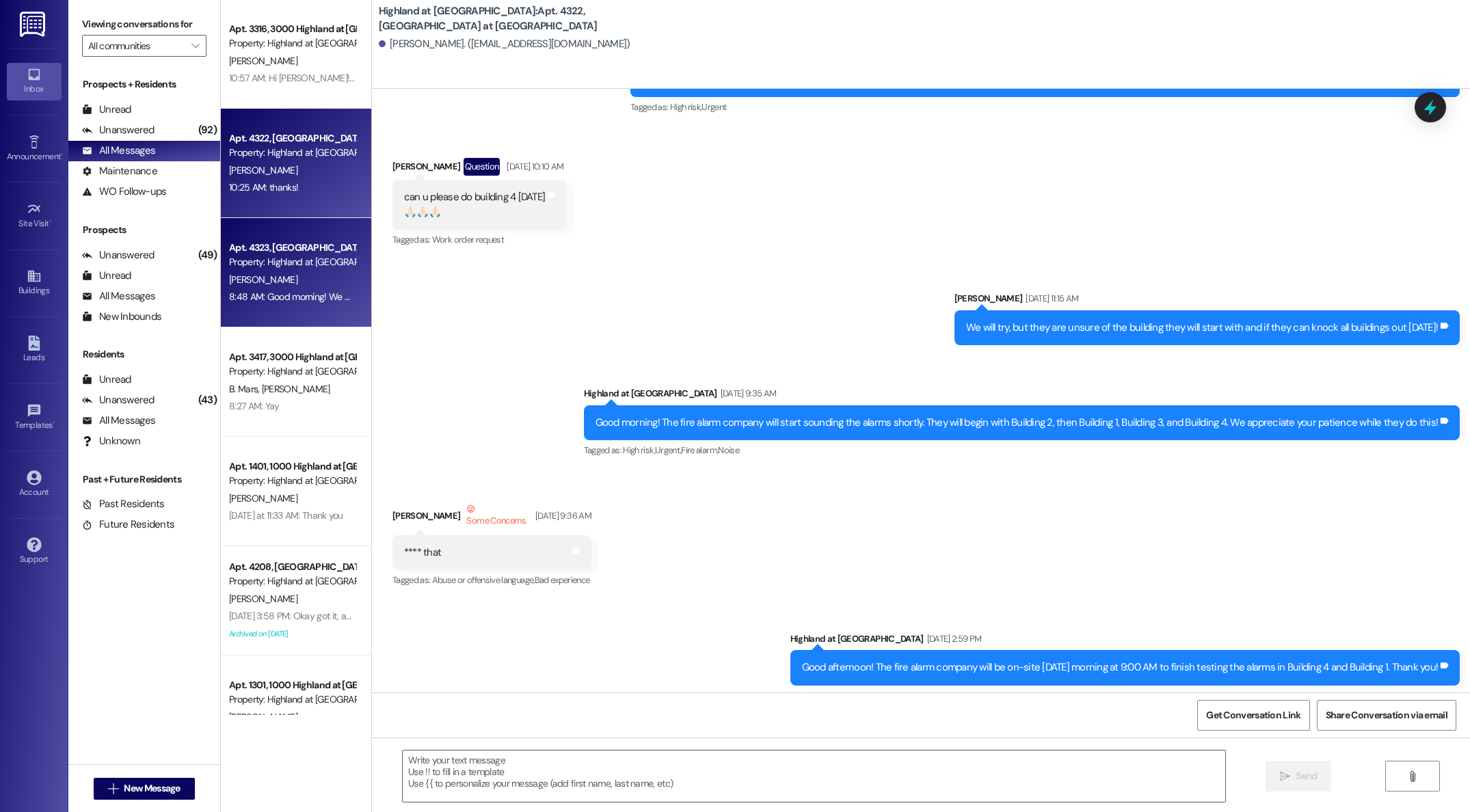
scroll to position [6309, 0]
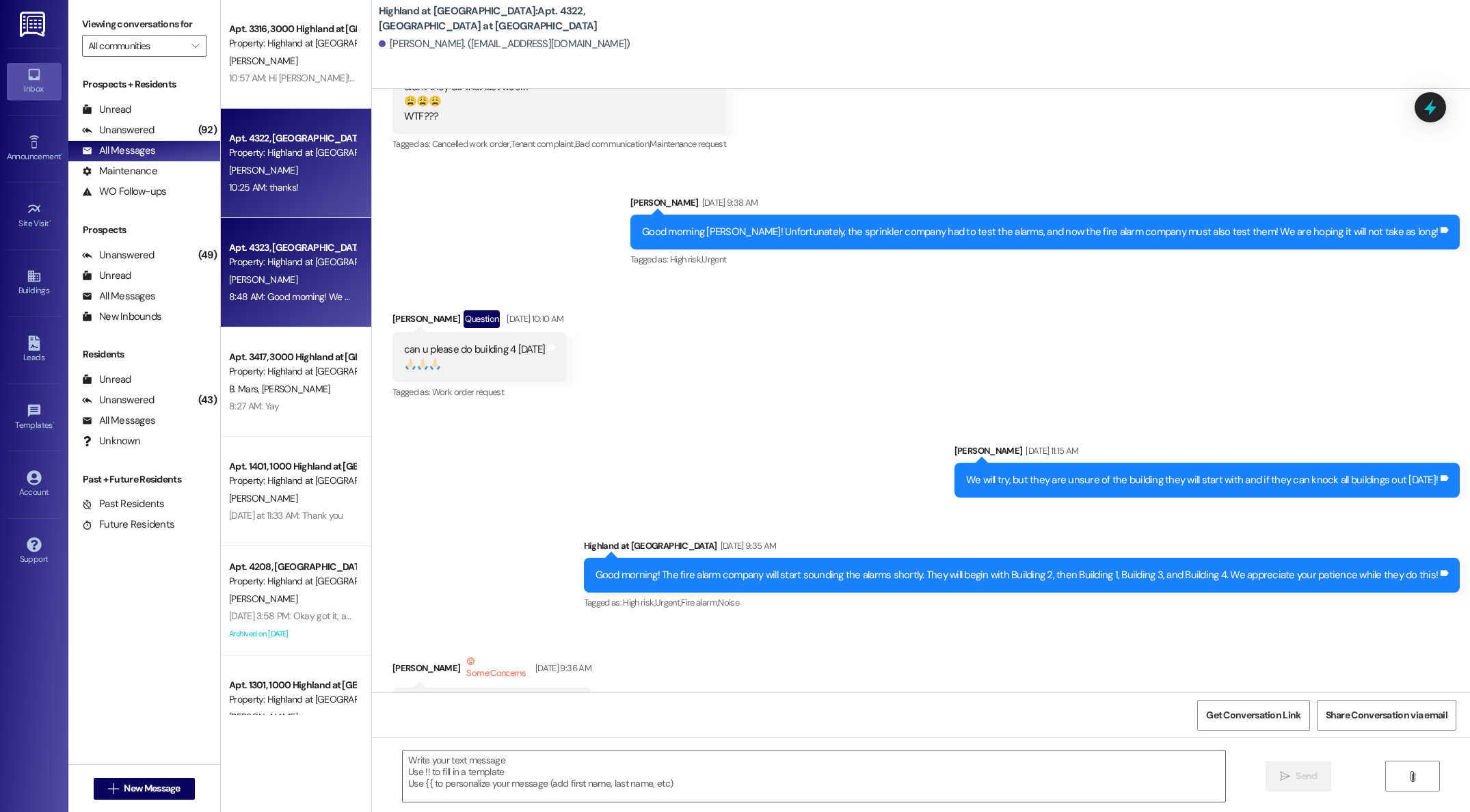
click at [300, 291] on div "Apt. 3316, 3000 Highland at [GEOGRAPHIC_DATA] Property: [GEOGRAPHIC_DATA] at [G…" at bounding box center [295, 357] width 150 height 715
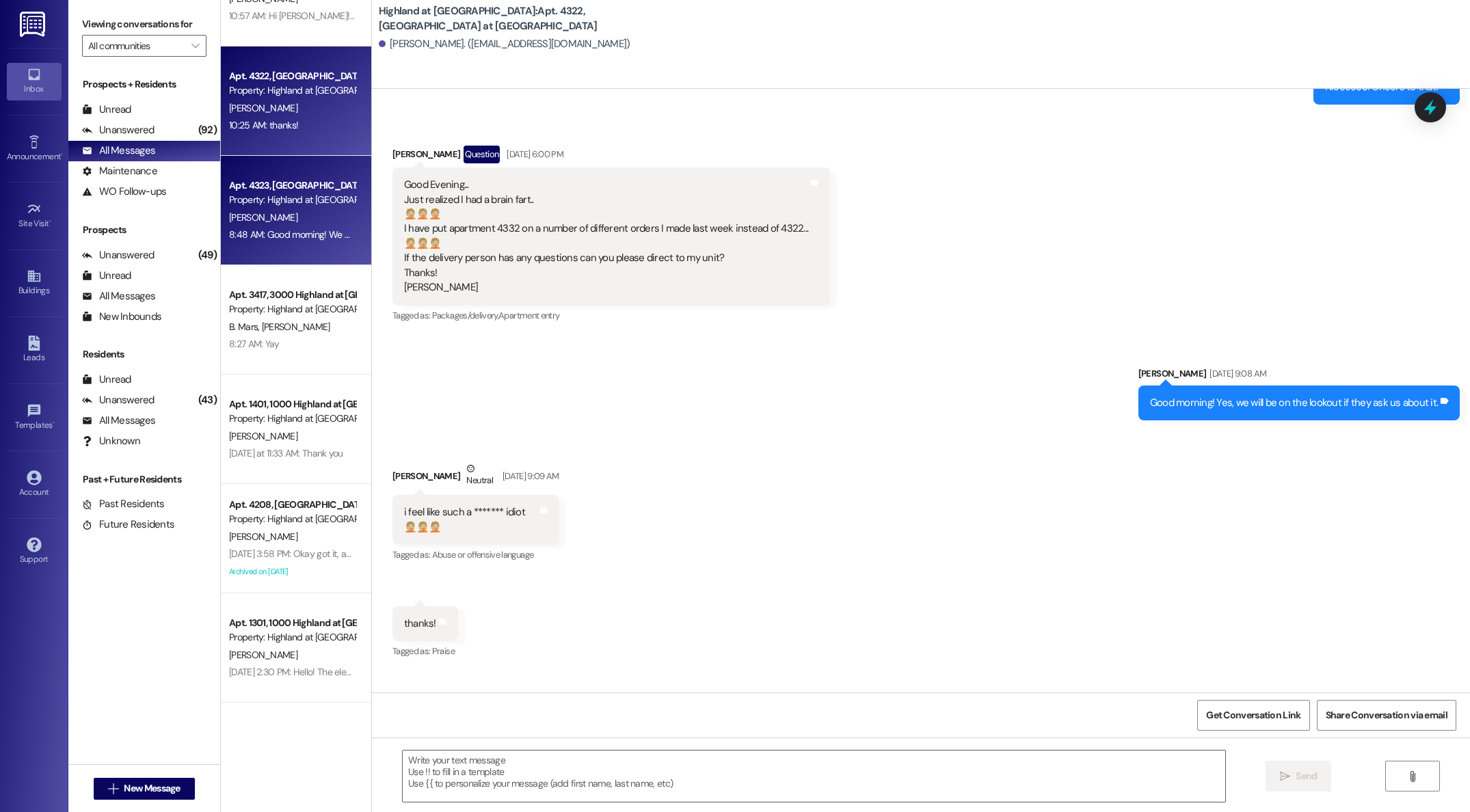
scroll to position [17751, 0]
